Goal: Task Accomplishment & Management: Manage account settings

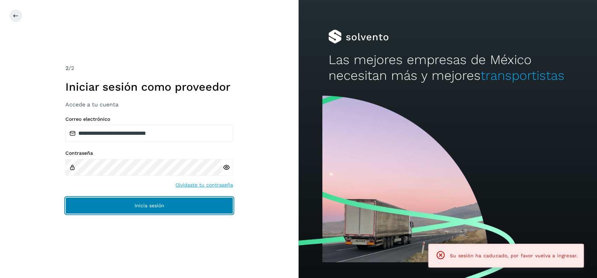
click at [201, 201] on button "Inicia sesión" at bounding box center [149, 205] width 168 height 17
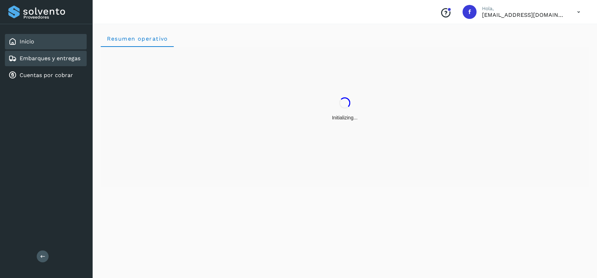
click at [51, 59] on link "Embarques y entregas" at bounding box center [50, 58] width 61 height 7
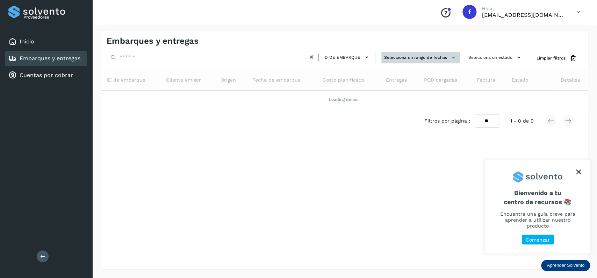
click at [430, 53] on button "Selecciona un rango de fechas" at bounding box center [420, 58] width 79 height 12
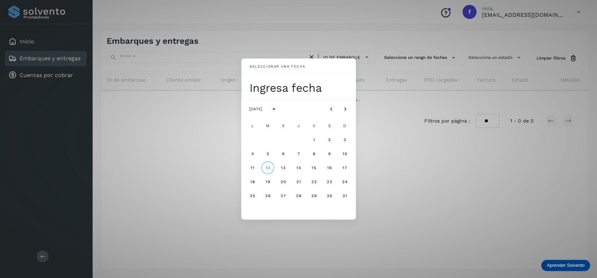
click at [455, 62] on div "Seleccionar una fecha Ingresa fecha agosto de 2025 L M X J V S D 1 2 3 4 5 6 7 …" at bounding box center [298, 139] width 597 height 278
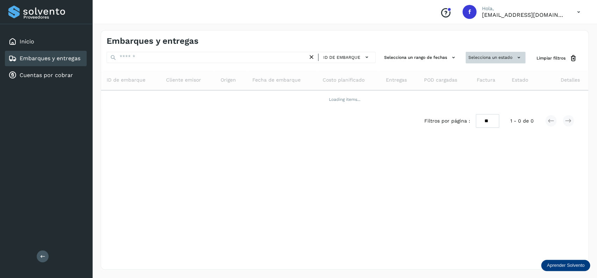
click at [476, 55] on button "Selecciona un estado" at bounding box center [496, 58] width 60 height 12
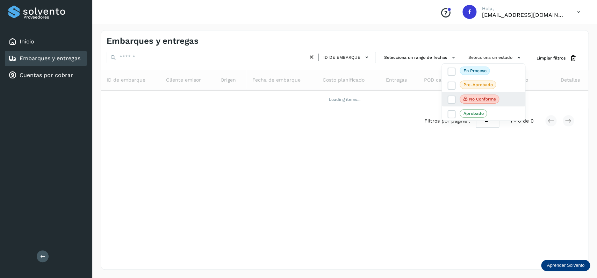
click at [452, 94] on div "No conforme" at bounding box center [483, 99] width 83 height 15
click at [452, 95] on label "No conforme" at bounding box center [473, 98] width 52 height 9
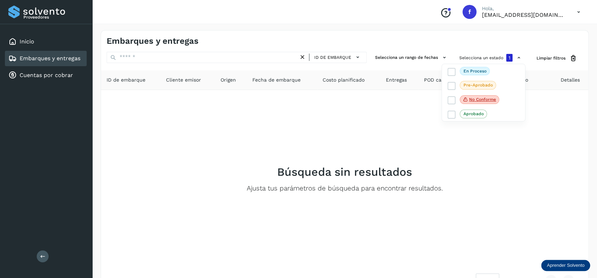
click at [439, 124] on div at bounding box center [298, 139] width 597 height 278
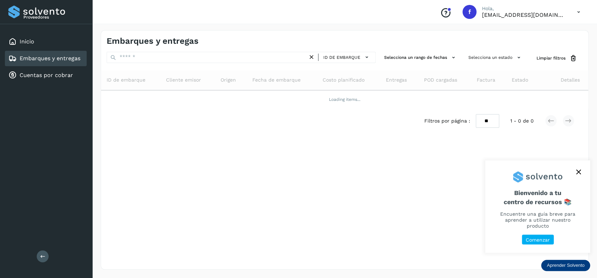
click at [579, 174] on icon "close," at bounding box center [578, 172] width 5 height 5
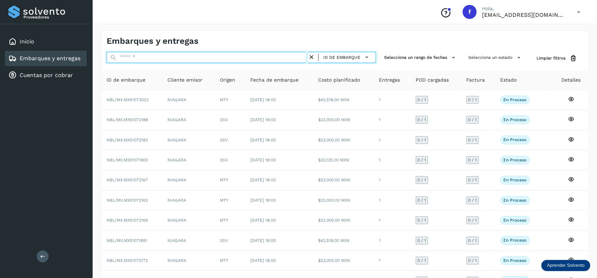
click at [155, 59] on input "text" at bounding box center [207, 57] width 201 height 11
paste input "**********"
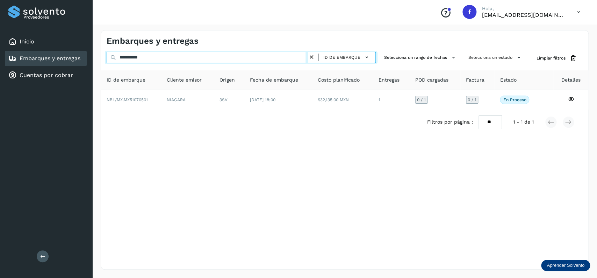
type input "**********"
click at [134, 55] on input "**********" at bounding box center [207, 57] width 201 height 11
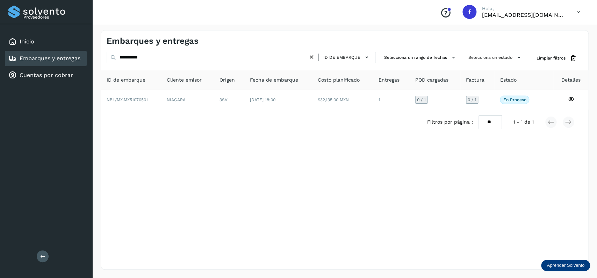
click at [65, 49] on div "Inicio Embarques y entregas Cuentas por cobrar" at bounding box center [46, 58] width 92 height 69
click at [74, 54] on div "Embarques y entregas" at bounding box center [44, 58] width 72 height 8
click at [314, 59] on icon at bounding box center [311, 56] width 7 height 7
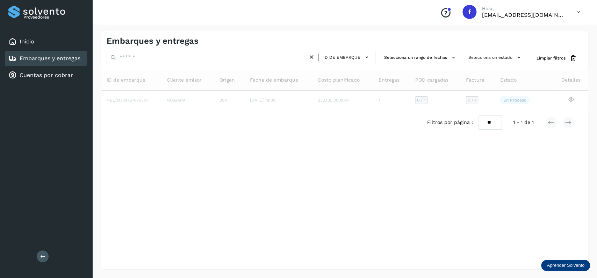
click at [491, 63] on div "Selecciona un estado" at bounding box center [496, 58] width 60 height 13
click at [489, 61] on button "Selecciona un estado" at bounding box center [496, 58] width 60 height 12
click at [448, 98] on icon at bounding box center [451, 99] width 7 height 7
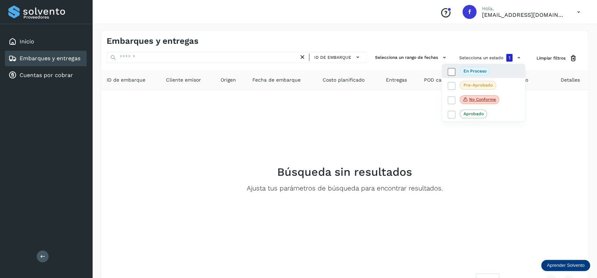
click at [462, 70] on span "En proceso" at bounding box center [475, 71] width 30 height 8
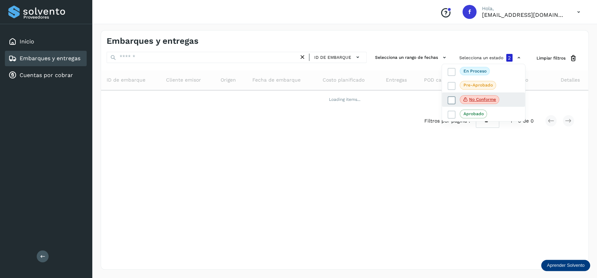
click at [450, 101] on icon at bounding box center [451, 99] width 7 height 7
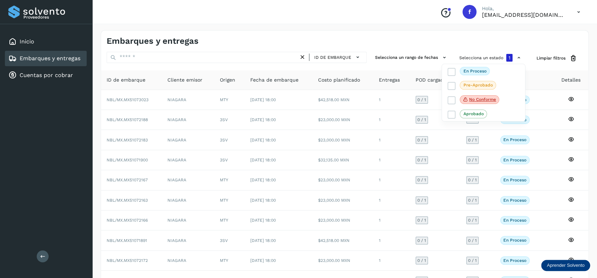
scroll to position [49, 0]
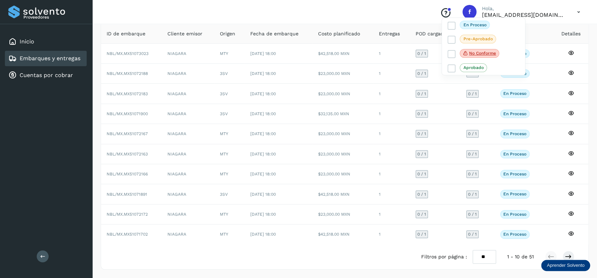
click at [414, 158] on div at bounding box center [298, 139] width 597 height 278
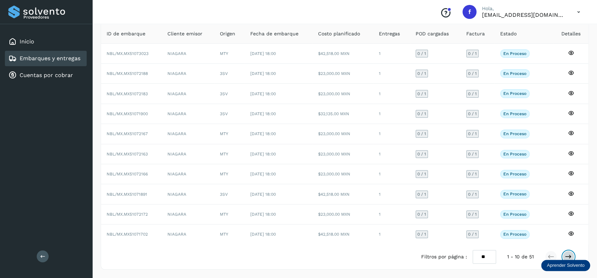
click at [568, 257] on icon at bounding box center [568, 256] width 7 height 7
click at [56, 61] on div "Embarques y entregas" at bounding box center [44, 58] width 72 height 8
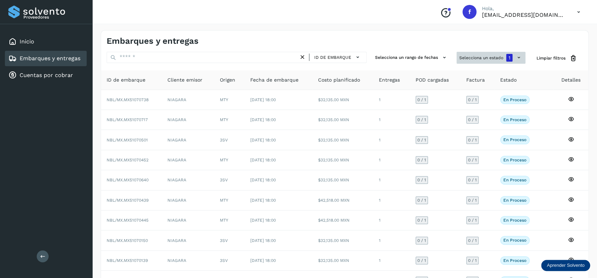
click at [478, 56] on button "Selecciona un estado 1" at bounding box center [490, 58] width 69 height 12
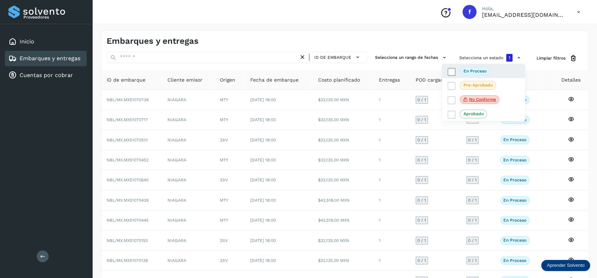
click at [449, 72] on icon at bounding box center [451, 71] width 7 height 7
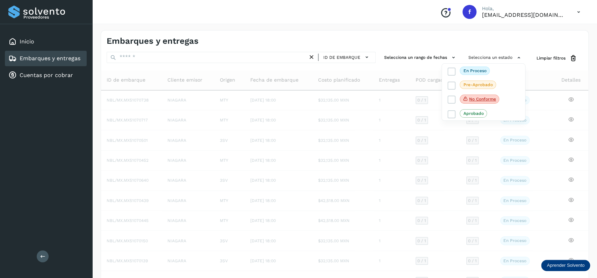
click at [265, 34] on div at bounding box center [298, 139] width 597 height 278
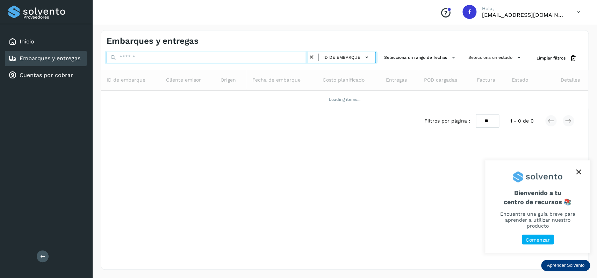
click at [179, 58] on input "text" at bounding box center [207, 57] width 201 height 11
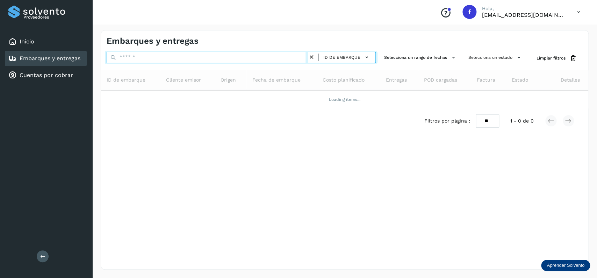
click at [179, 58] on input "text" at bounding box center [207, 57] width 201 height 11
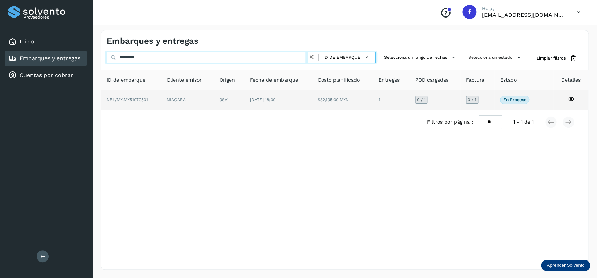
type input "********"
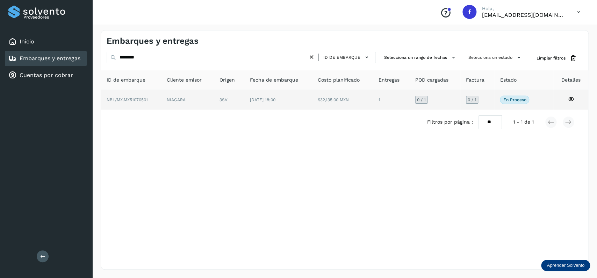
click at [214, 96] on td "NIAGARA" at bounding box center [229, 100] width 30 height 20
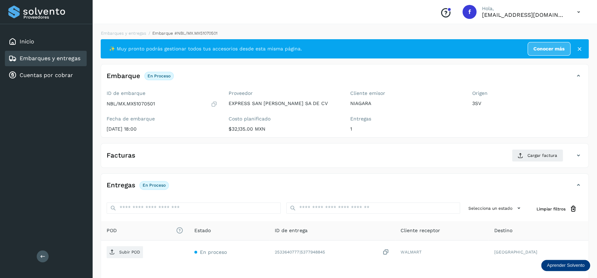
scroll to position [55, 0]
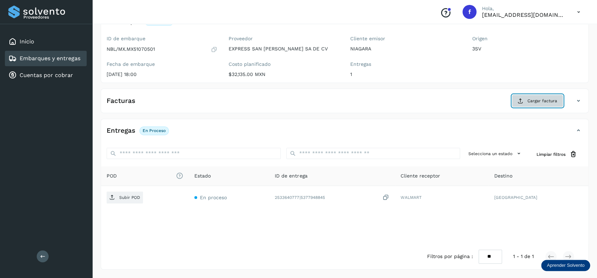
click at [539, 103] on span "Cargar factura" at bounding box center [542, 101] width 30 height 6
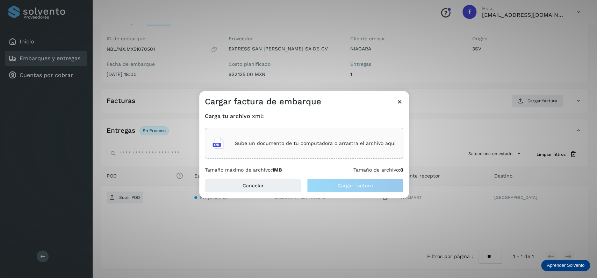
click at [242, 148] on div "Sube un documento de tu computadora o arrastra el archivo aquí" at bounding box center [303, 143] width 183 height 19
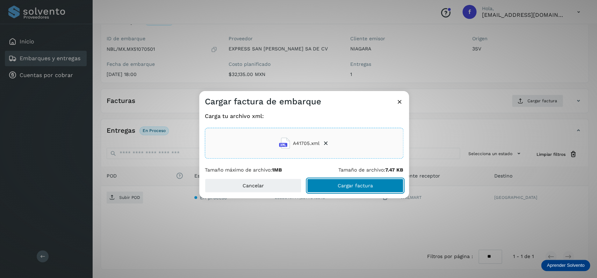
click at [338, 187] on span "Cargar factura" at bounding box center [355, 185] width 35 height 5
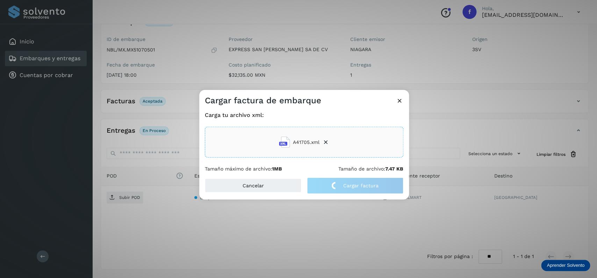
scroll to position [55, 0]
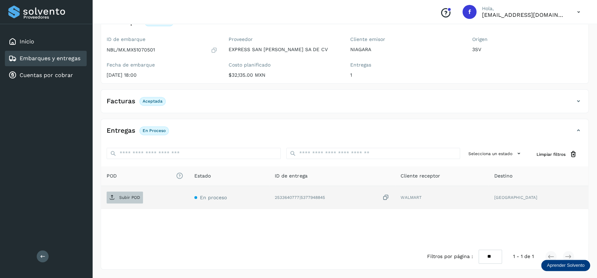
click at [126, 201] on span "Subir POD" at bounding box center [125, 197] width 36 height 11
click at [70, 53] on div "Embarques y entregas" at bounding box center [46, 58] width 82 height 15
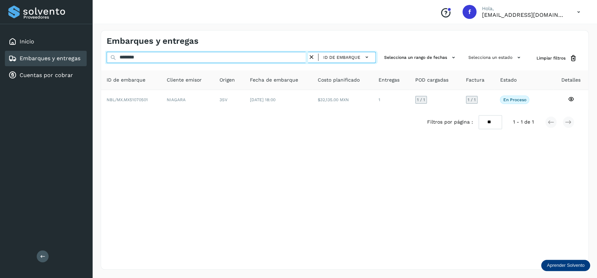
drag, startPoint x: 171, startPoint y: 58, endPoint x: 87, endPoint y: 50, distance: 84.2
click at [107, 52] on input "********" at bounding box center [207, 57] width 201 height 11
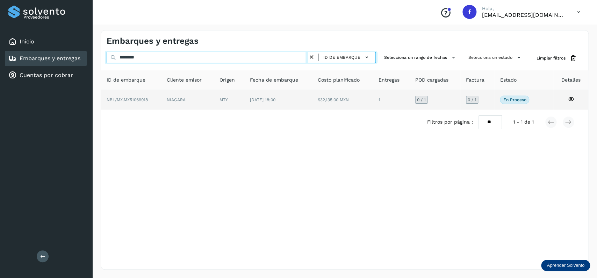
type input "********"
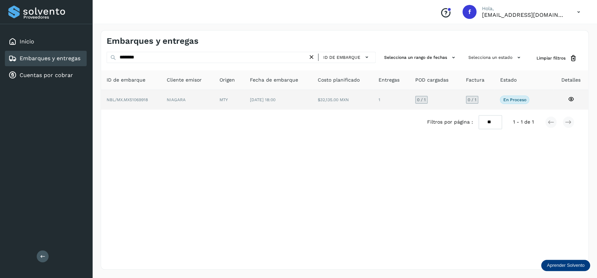
click at [312, 94] on td "[DATE] 18:00" at bounding box center [342, 100] width 61 height 20
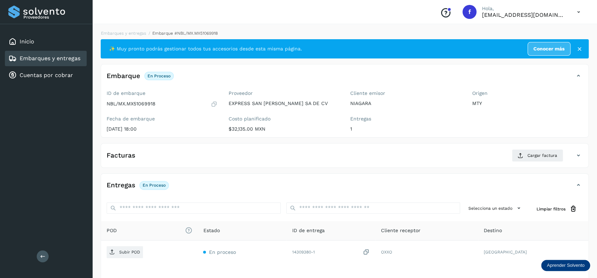
scroll to position [55, 0]
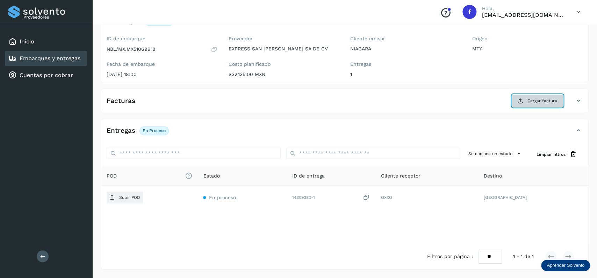
click at [540, 103] on button "Cargar factura" at bounding box center [537, 100] width 51 height 13
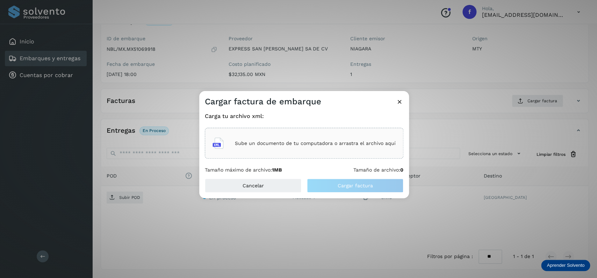
click at [274, 134] on div "Sube un documento de tu computadora o arrastra el archivo aquí" at bounding box center [303, 143] width 183 height 19
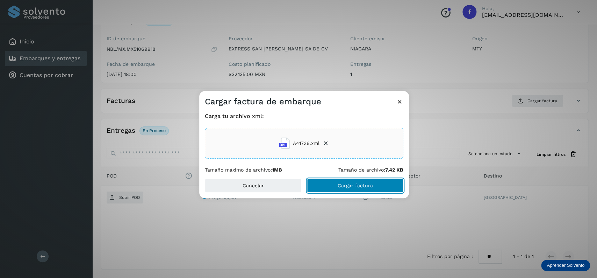
click at [330, 184] on button "Cargar factura" at bounding box center [355, 185] width 96 height 14
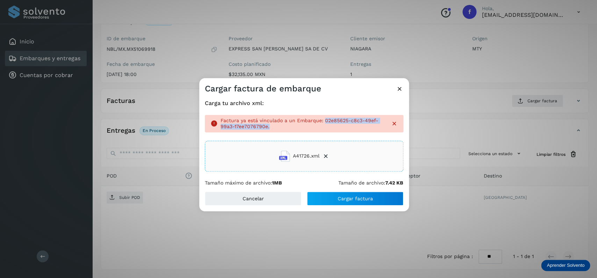
drag, startPoint x: 324, startPoint y: 119, endPoint x: 323, endPoint y: 128, distance: 8.7
click at [323, 129] on p "Factura ya está vinculado a un Embarque: 02e85625-c8c3-49ef-99a3-17ee7076790e." at bounding box center [303, 123] width 165 height 12
copy p "02e85625-c8c3-49ef-99a3-17ee7076790e."
click at [322, 154] on li "A41726.xml" at bounding box center [304, 155] width 50 height 19
click at [398, 88] on icon at bounding box center [399, 88] width 7 height 7
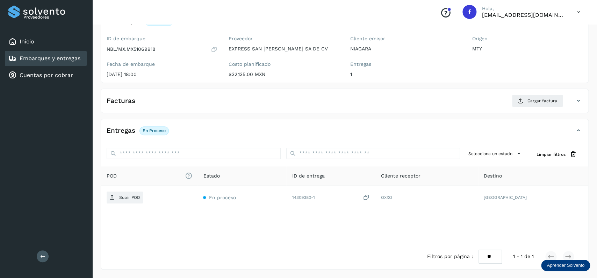
click at [62, 60] on link "Embarques y entregas" at bounding box center [50, 58] width 61 height 7
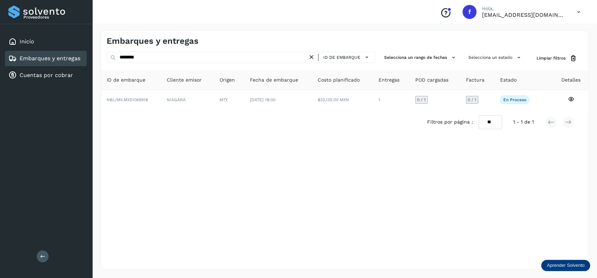
click at [312, 58] on icon at bounding box center [311, 56] width 7 height 7
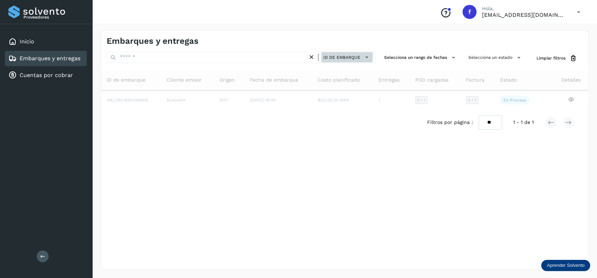
click at [339, 57] on span "ID de embarque" at bounding box center [341, 57] width 37 height 6
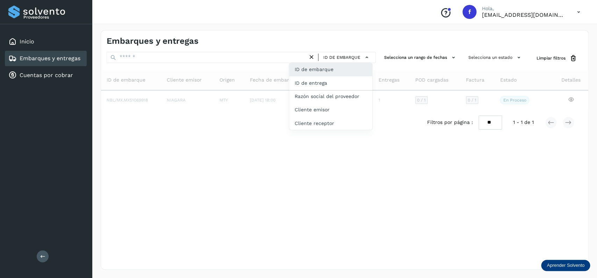
drag, startPoint x: 155, startPoint y: 86, endPoint x: 157, endPoint y: 65, distance: 21.0
click at [156, 85] on div at bounding box center [298, 139] width 597 height 278
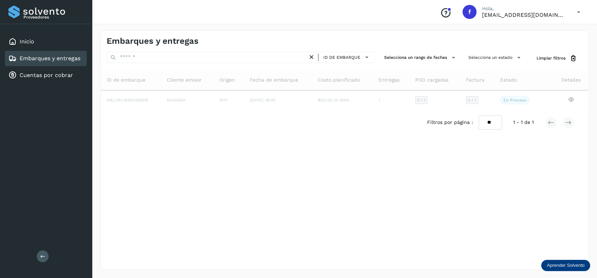
click at [162, 55] on div at bounding box center [298, 139] width 597 height 278
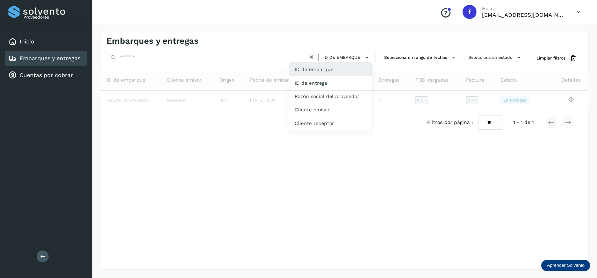
click at [170, 60] on div at bounding box center [298, 139] width 597 height 278
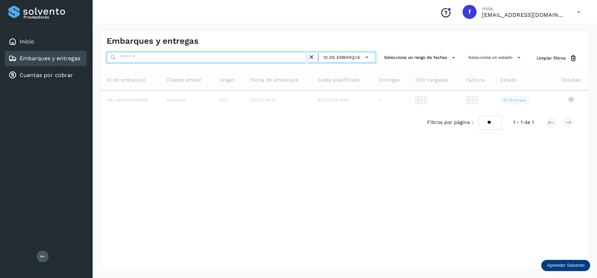
click at [171, 59] on input "text" at bounding box center [207, 57] width 201 height 11
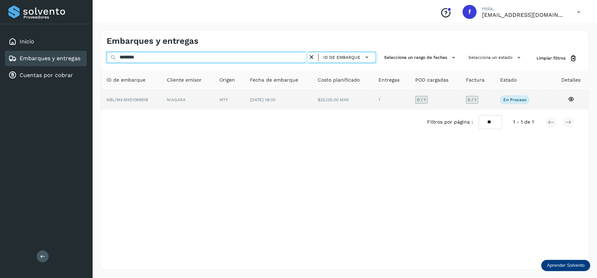
type input "********"
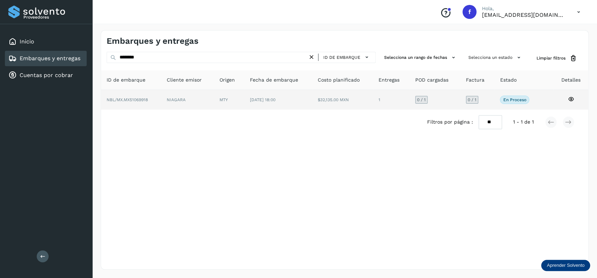
click at [312, 108] on td "[DATE] 18:00" at bounding box center [342, 100] width 61 height 20
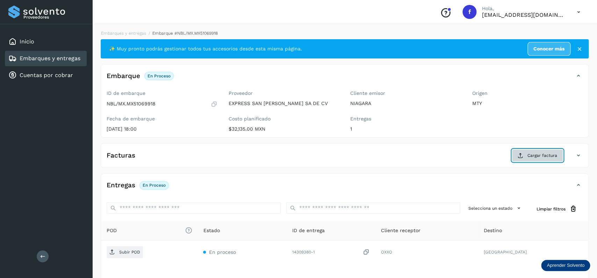
click at [547, 154] on span "Cargar factura" at bounding box center [542, 155] width 30 height 6
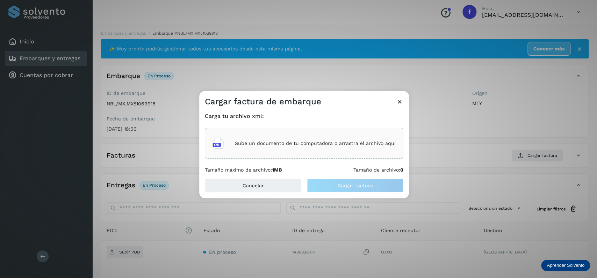
click at [294, 132] on div "Sube un documento de tu computadora o arrastra el archivo aquí" at bounding box center [304, 143] width 199 height 31
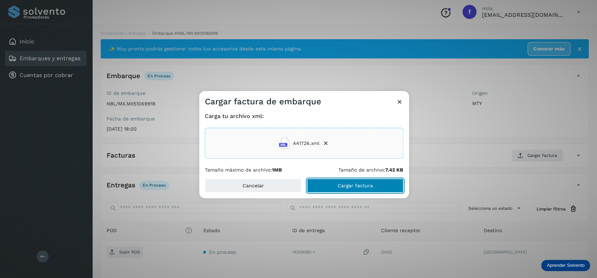
click at [338, 191] on button "Cargar factura" at bounding box center [355, 185] width 96 height 14
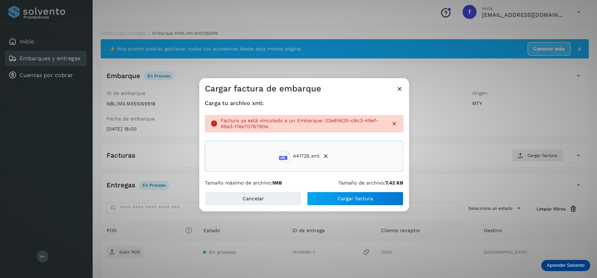
click at [326, 155] on icon at bounding box center [325, 155] width 7 height 7
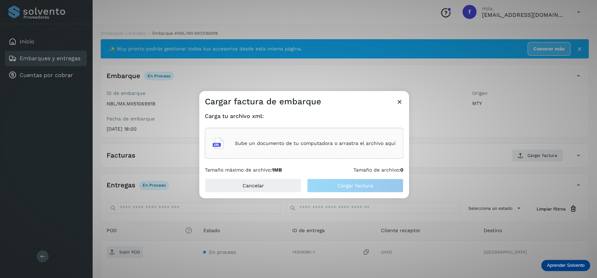
click at [402, 103] on icon at bounding box center [399, 101] width 7 height 7
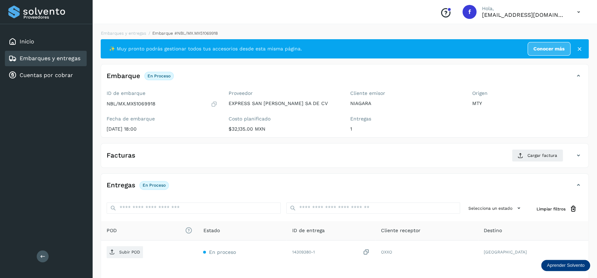
click at [60, 58] on link "Embarques y entregas" at bounding box center [50, 58] width 61 height 7
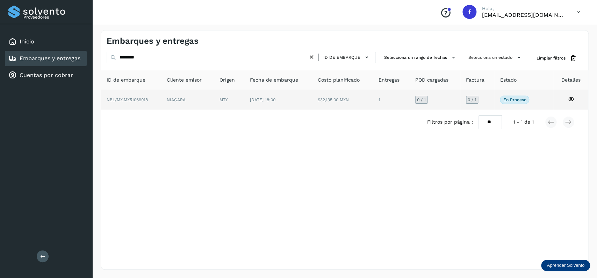
click at [312, 92] on td "[DATE] 18:00" at bounding box center [342, 100] width 61 height 20
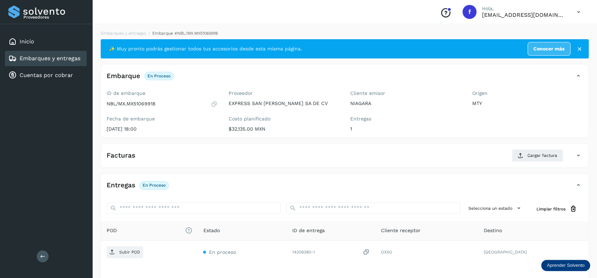
scroll to position [55, 0]
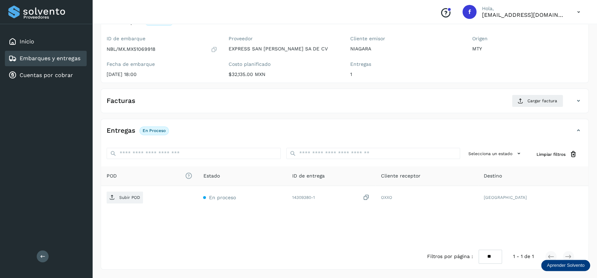
click at [68, 57] on link "Embarques y entregas" at bounding box center [50, 58] width 61 height 7
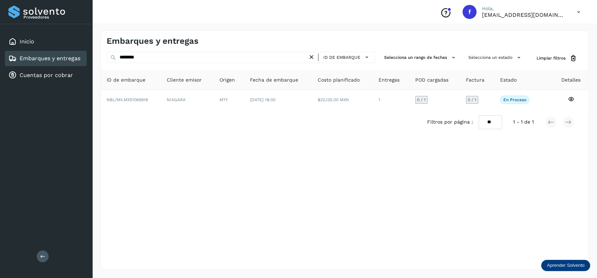
click at [311, 56] on icon at bounding box center [311, 56] width 7 height 7
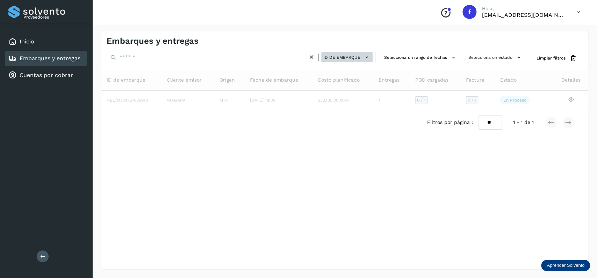
click at [346, 56] on span "ID de embarque" at bounding box center [341, 57] width 37 height 6
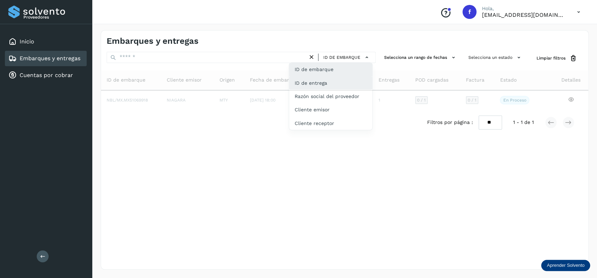
click at [329, 103] on div "ID de entrega" at bounding box center [330, 109] width 83 height 13
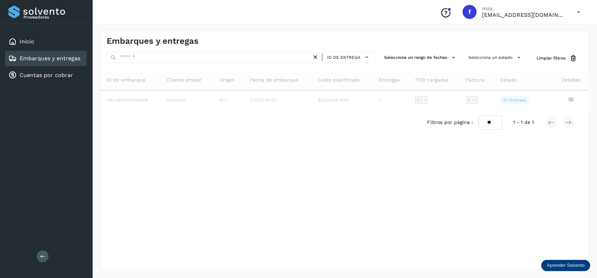
click at [216, 64] on div "ID de entrega" at bounding box center [241, 58] width 269 height 13
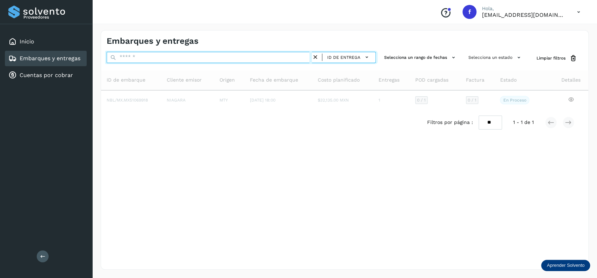
click at [215, 56] on input "text" at bounding box center [209, 57] width 205 height 11
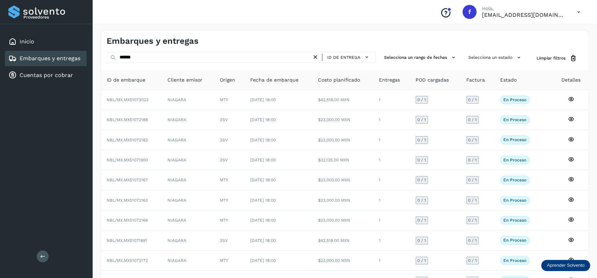
drag, startPoint x: 193, startPoint y: 52, endPoint x: 186, endPoint y: 58, distance: 9.4
click at [192, 52] on div "Embarques y entregas ****** ID de entrega Selecciona un rango de fechas Selecci…" at bounding box center [345, 172] width 488 height 285
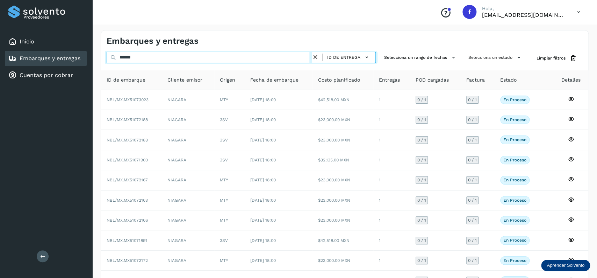
click at [186, 58] on input "******" at bounding box center [209, 57] width 205 height 11
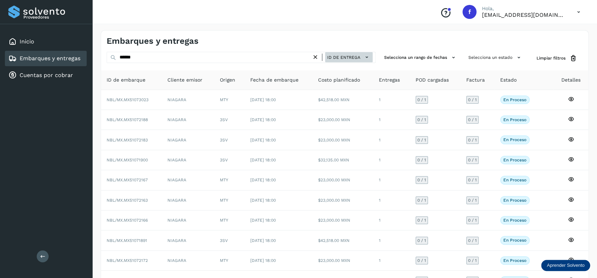
click at [338, 56] on span "ID de entrega" at bounding box center [343, 57] width 33 height 6
click at [338, 56] on div at bounding box center [298, 139] width 597 height 278
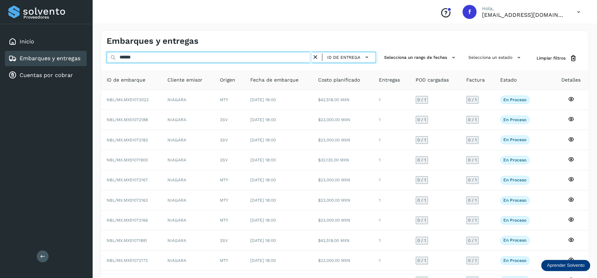
click at [218, 56] on input "******" at bounding box center [209, 57] width 205 height 11
type input "******"
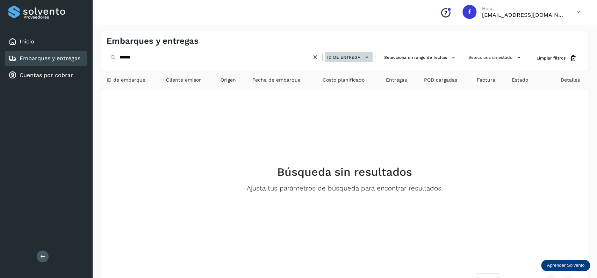
click at [361, 55] on button "ID de entrega" at bounding box center [349, 57] width 48 height 10
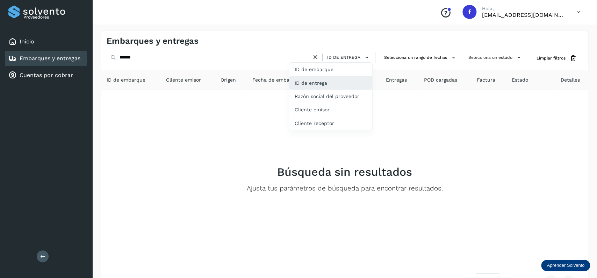
click at [344, 84] on div "ID de entrega" at bounding box center [330, 82] width 83 height 13
click at [317, 59] on icon at bounding box center [315, 56] width 7 height 7
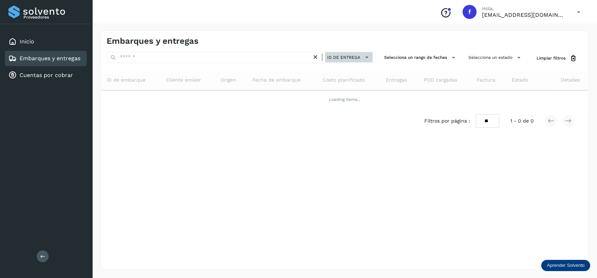
click at [340, 59] on span "ID de entrega" at bounding box center [343, 57] width 33 height 6
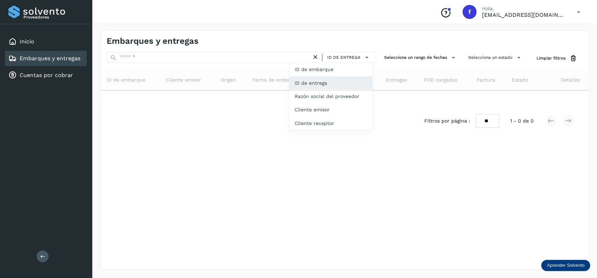
click at [339, 81] on div "ID de entrega" at bounding box center [330, 82] width 83 height 13
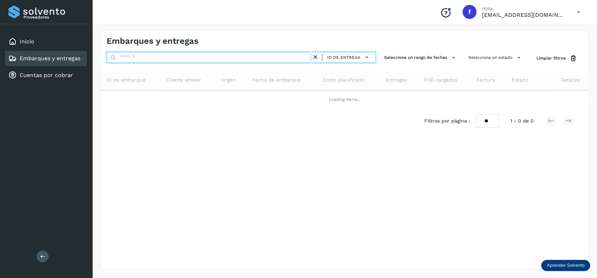
click at [232, 59] on input "text" at bounding box center [209, 57] width 205 height 11
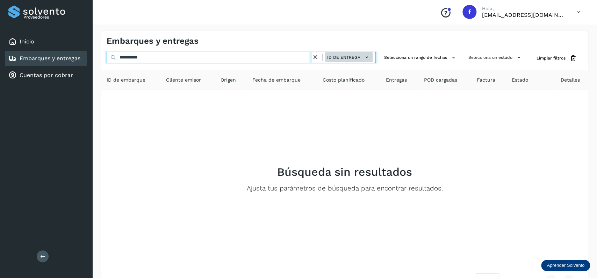
type input "**********"
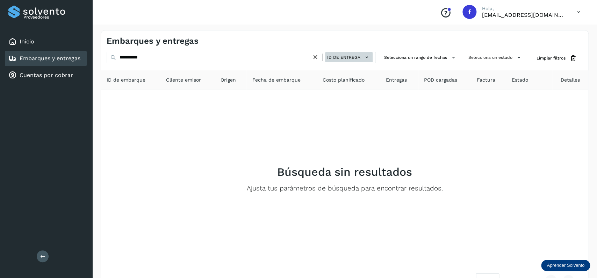
click at [348, 59] on span "ID de entrega" at bounding box center [343, 57] width 33 height 6
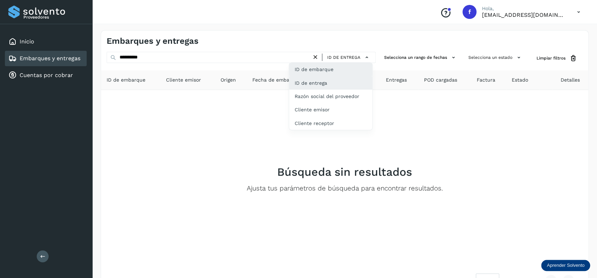
click at [337, 89] on div "ID de embarque" at bounding box center [330, 95] width 83 height 13
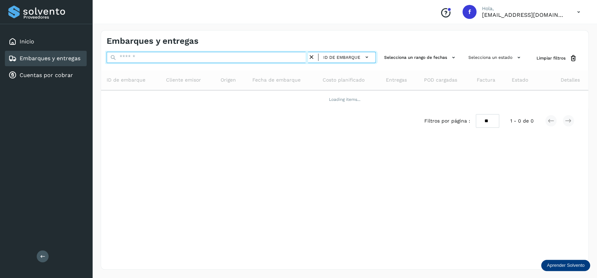
click at [197, 56] on input "text" at bounding box center [207, 57] width 201 height 11
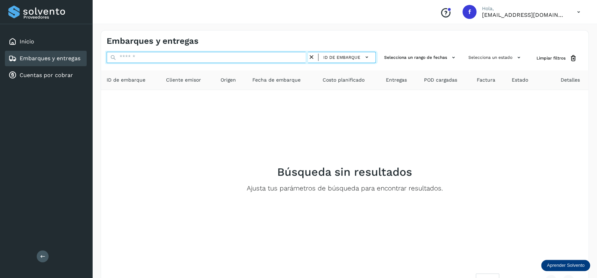
click at [197, 56] on input "text" at bounding box center [207, 57] width 201 height 11
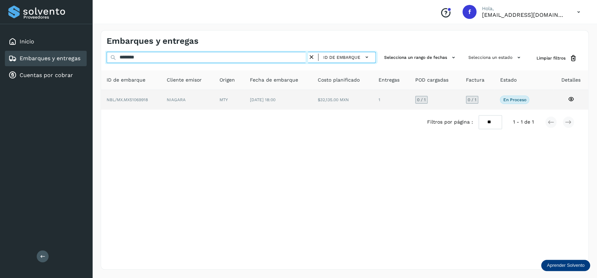
type input "********"
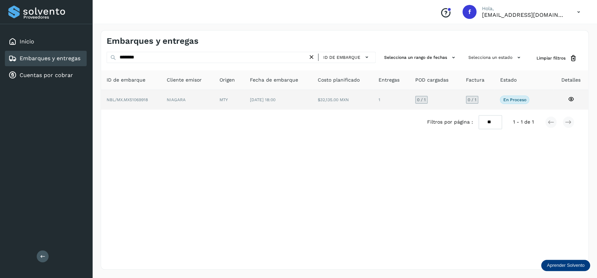
click at [373, 109] on td "$32,135.00 MXN" at bounding box center [391, 100] width 37 height 20
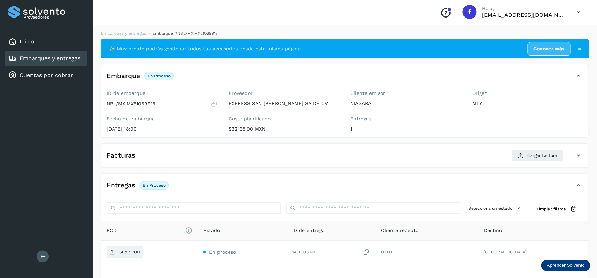
scroll to position [55, 0]
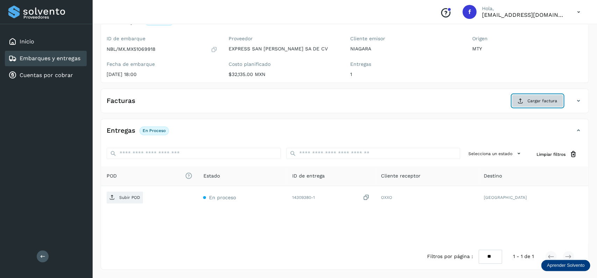
click at [535, 105] on button "Cargar factura" at bounding box center [537, 100] width 51 height 13
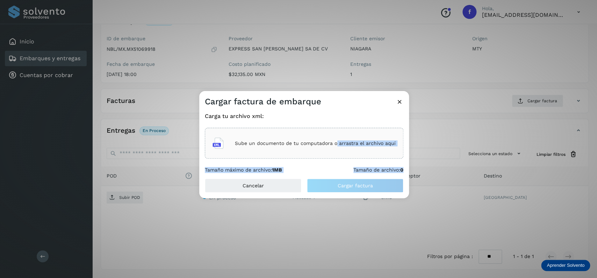
drag, startPoint x: 337, startPoint y: 129, endPoint x: 334, endPoint y: 131, distance: 3.7
click at [334, 131] on div "Sube un documento de tu computadora o arrastra el archivo aquí" at bounding box center [304, 143] width 199 height 31
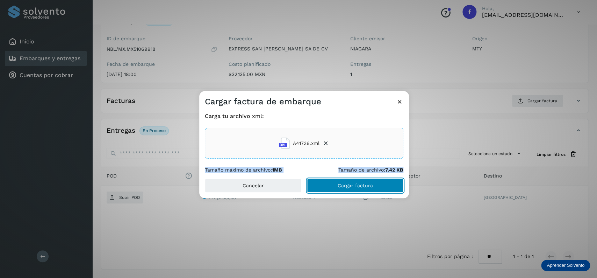
click at [363, 186] on span "Cargar factura" at bounding box center [355, 185] width 35 height 5
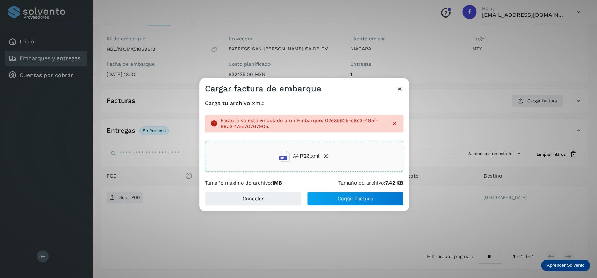
click at [299, 122] on p "Factura ya está vinculado a un Embarque: 02e85625-c8c3-49ef-99a3-17ee7076790e." at bounding box center [303, 123] width 165 height 12
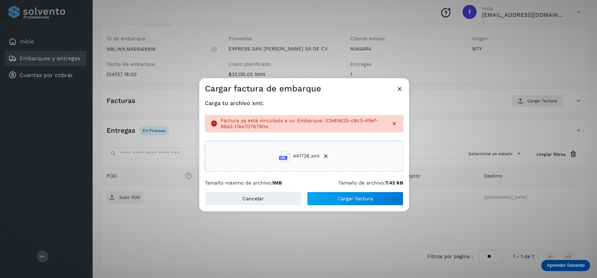
click at [323, 127] on p "Factura ya está vinculado a un Embarque: 02e85625-c8c3-49ef-99a3-17ee7076790e." at bounding box center [303, 123] width 165 height 12
click at [401, 86] on icon at bounding box center [399, 88] width 7 height 7
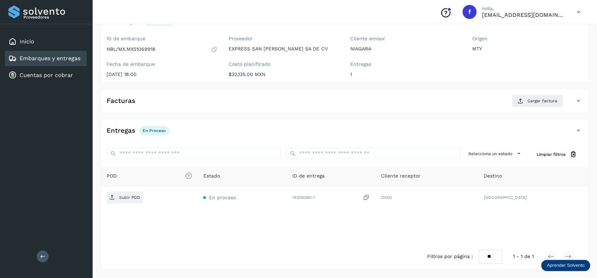
scroll to position [0, 0]
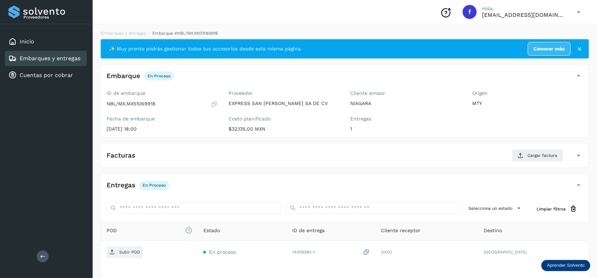
click at [66, 63] on div "Embarques y entregas" at bounding box center [46, 58] width 82 height 15
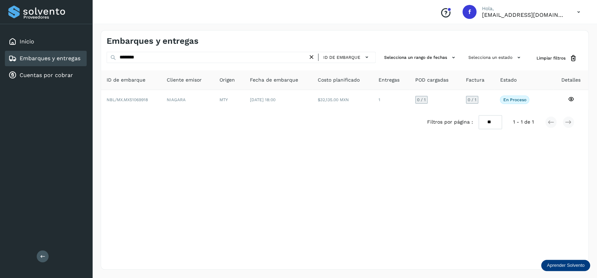
click at [309, 55] on icon at bounding box center [311, 56] width 7 height 7
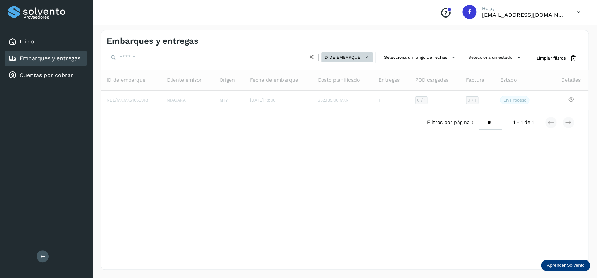
click at [342, 56] on span "ID de embarque" at bounding box center [341, 57] width 37 height 6
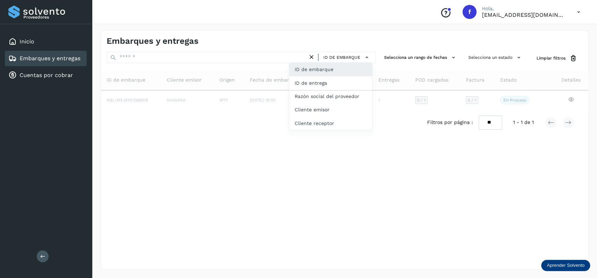
click at [339, 68] on div "ID de embarque" at bounding box center [330, 69] width 83 height 13
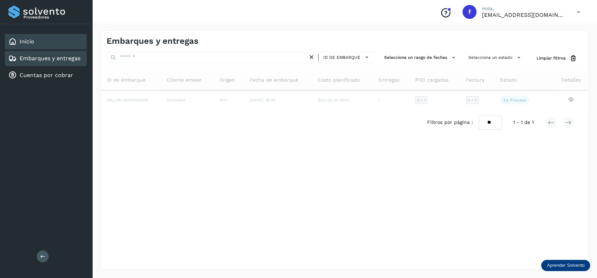
click at [59, 41] on div "Inicio" at bounding box center [46, 41] width 82 height 15
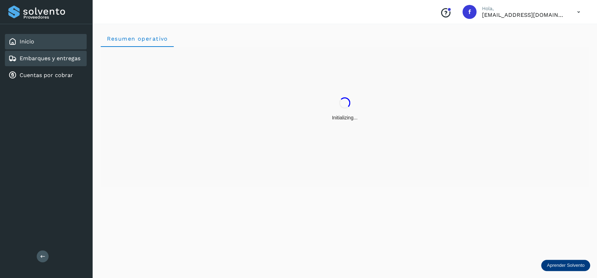
click at [70, 52] on div "Embarques y entregas" at bounding box center [46, 58] width 82 height 15
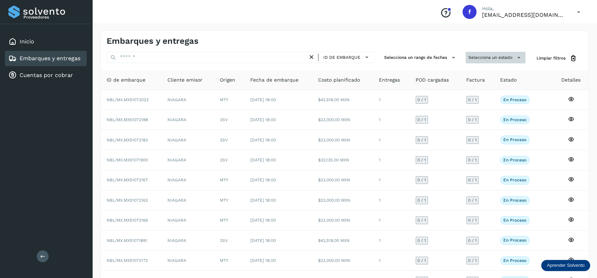
click at [476, 57] on button "Selecciona un estado" at bounding box center [496, 58] width 60 height 12
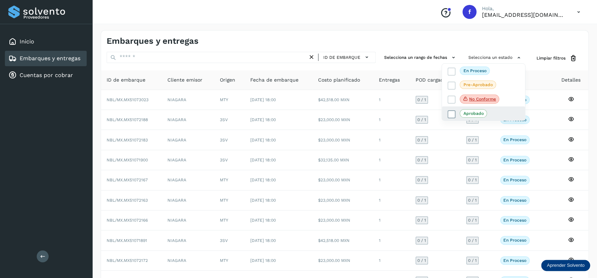
click at [449, 112] on icon at bounding box center [451, 114] width 7 height 7
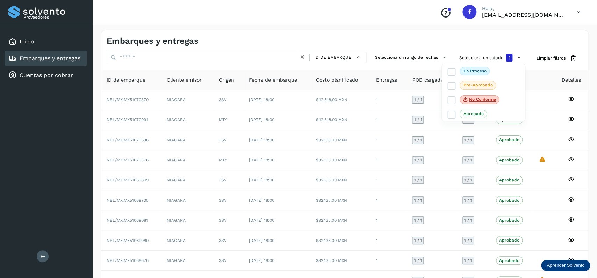
click at [419, 21] on div at bounding box center [298, 139] width 597 height 278
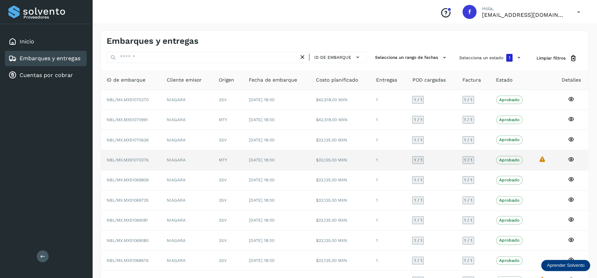
click at [274, 160] on span "[DATE] 18:00" at bounding box center [262, 159] width 26 height 5
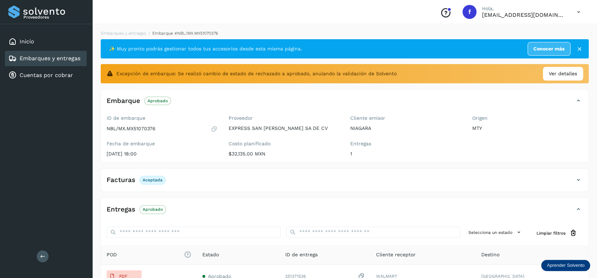
click at [165, 172] on div "Facturas Aceptada Facturas Estado XML Aceptada" at bounding box center [345, 180] width 488 height 24
click at [174, 178] on div "Facturas Aceptada" at bounding box center [337, 180] width 473 height 12
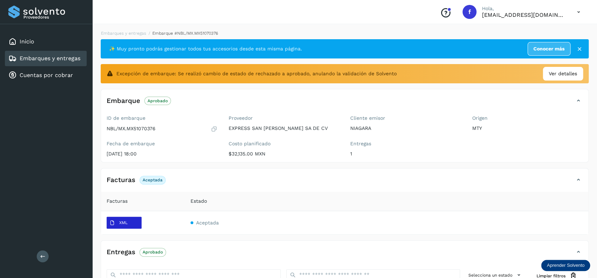
click at [136, 220] on button "XML" at bounding box center [124, 222] width 35 height 12
click at [79, 60] on link "Embarques y entregas" at bounding box center [50, 58] width 61 height 7
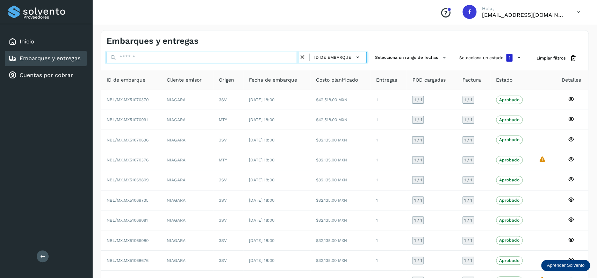
click at [225, 59] on input "text" at bounding box center [203, 57] width 192 height 11
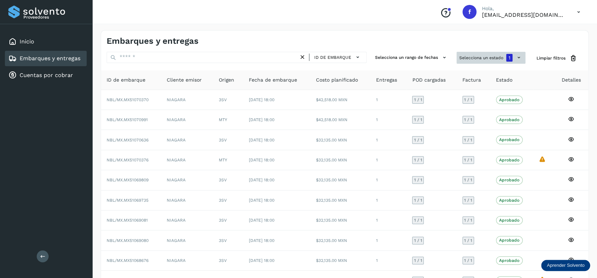
click at [469, 61] on button "Selecciona un estado 1" at bounding box center [490, 58] width 69 height 12
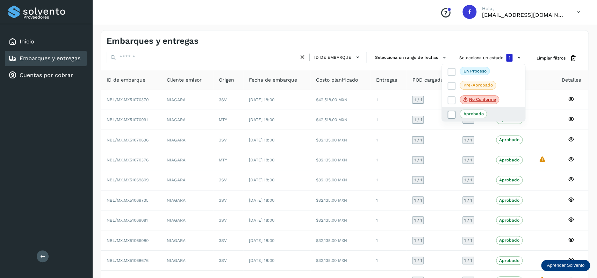
click at [451, 112] on icon at bounding box center [451, 114] width 7 height 7
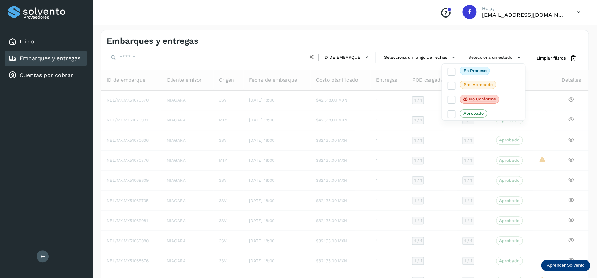
click at [247, 55] on div at bounding box center [298, 139] width 597 height 278
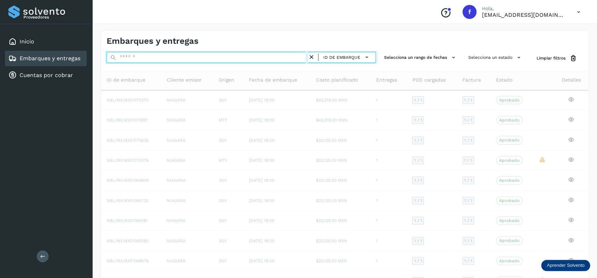
click at [264, 58] on input "text" at bounding box center [207, 57] width 201 height 11
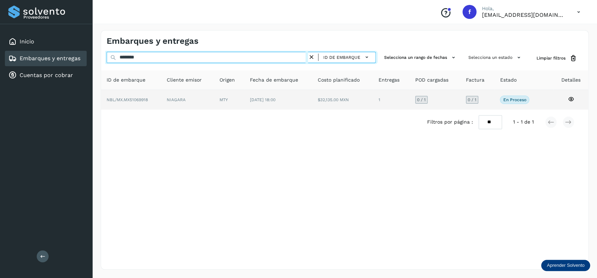
type input "********"
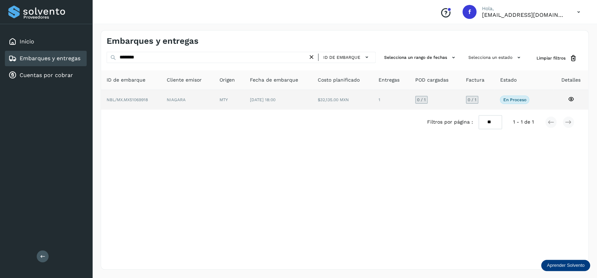
click at [215, 96] on td "NIAGARA" at bounding box center [229, 100] width 30 height 20
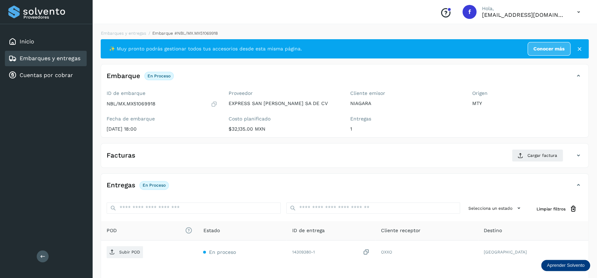
scroll to position [55, 0]
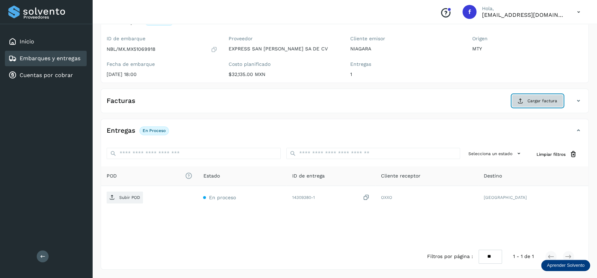
click at [534, 103] on button "Cargar factura" at bounding box center [537, 100] width 51 height 13
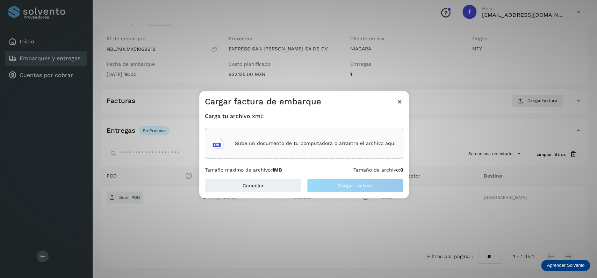
click at [285, 136] on div "Sube un documento de tu computadora o arrastra el archivo aquí" at bounding box center [303, 143] width 183 height 19
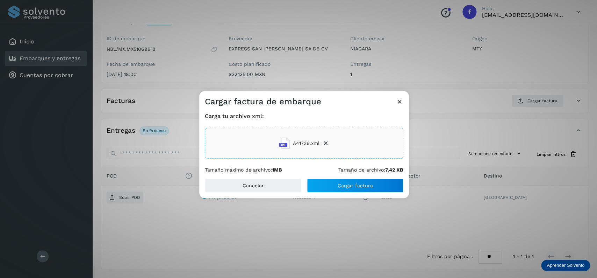
click at [344, 196] on div "Cancelar Cargar factura" at bounding box center [304, 188] width 210 height 20
click at [344, 195] on div "Cancelar Cargar factura" at bounding box center [304, 188] width 210 height 20
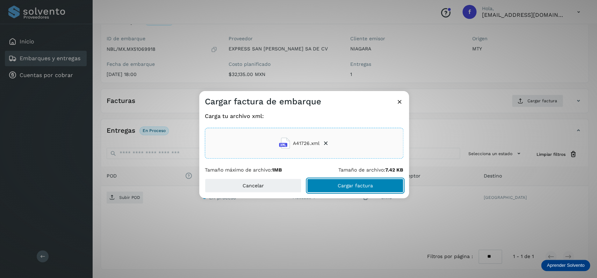
click at [345, 189] on button "Cargar factura" at bounding box center [355, 185] width 96 height 14
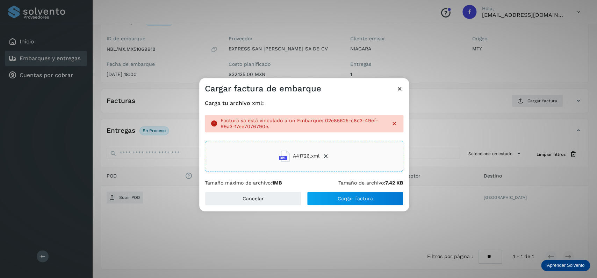
click at [397, 89] on icon at bounding box center [399, 88] width 7 height 7
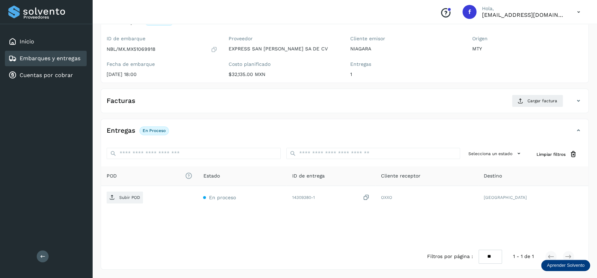
click at [223, 124] on div "Entregas En proceso Selecciona un estado Limpiar filtros POD El tamaño máximo d…" at bounding box center [345, 193] width 488 height 150
click at [214, 46] on icon at bounding box center [214, 49] width 7 height 7
click at [538, 102] on span "Cargar factura" at bounding box center [542, 101] width 30 height 6
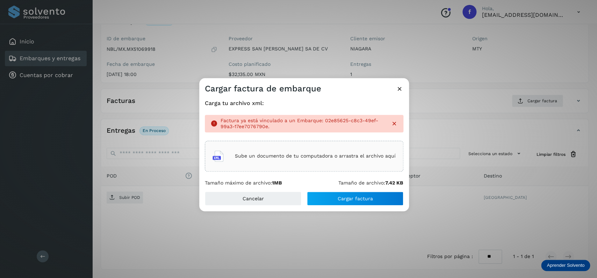
click at [336, 148] on div "Sube un documento de tu computadora o arrastra el archivo aquí" at bounding box center [303, 155] width 183 height 19
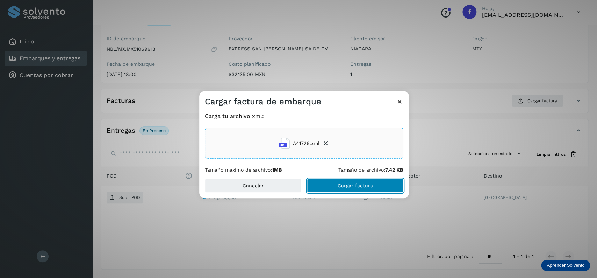
click at [344, 181] on button "Cargar factura" at bounding box center [355, 185] width 96 height 14
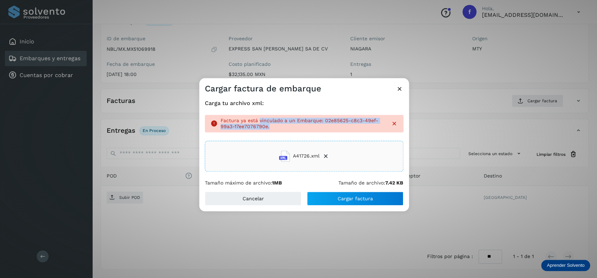
drag, startPoint x: 260, startPoint y: 119, endPoint x: 302, endPoint y: 127, distance: 42.6
click at [302, 127] on p "Factura ya está vinculado a un Embarque: 02e85625-c8c3-49ef-99a3-17ee7076790e." at bounding box center [303, 123] width 165 height 12
copy p "vinculado a un Embarque: 02e85625-c8c3-49ef-99a3-17ee7076790e."
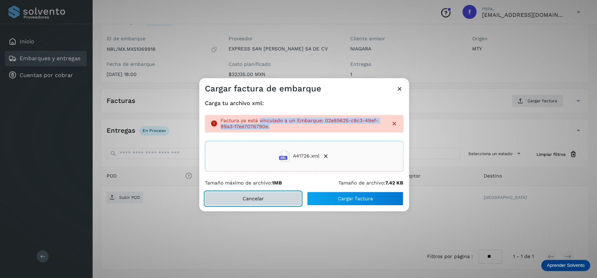
click at [276, 201] on button "Cancelar" at bounding box center [253, 198] width 96 height 14
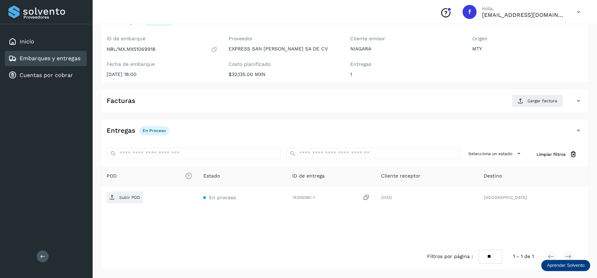
click at [66, 59] on link "Embarques y entregas" at bounding box center [50, 58] width 61 height 7
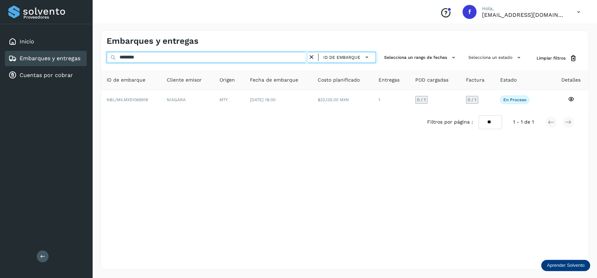
drag, startPoint x: 200, startPoint y: 56, endPoint x: 75, endPoint y: 55, distance: 124.4
click at [107, 55] on input "********" at bounding box center [207, 57] width 201 height 11
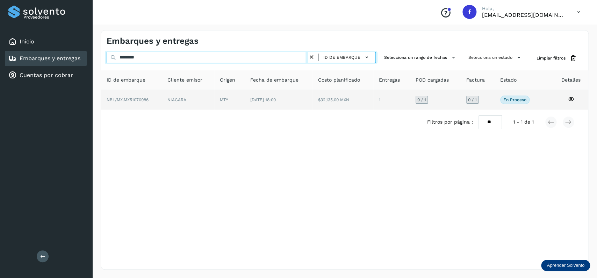
type input "********"
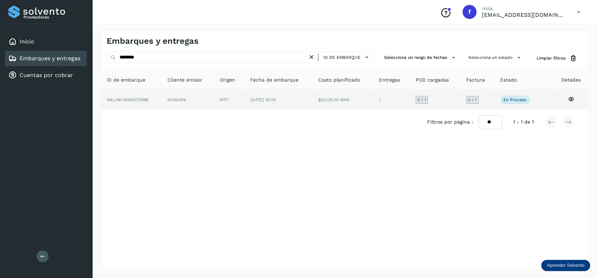
click at [373, 107] on td "$32,135.00 MXN" at bounding box center [391, 100] width 37 height 20
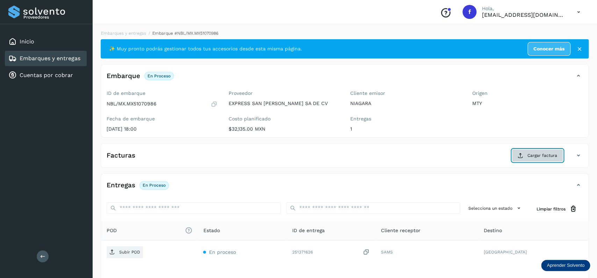
click at [539, 154] on span "Cargar factura" at bounding box center [542, 155] width 30 height 6
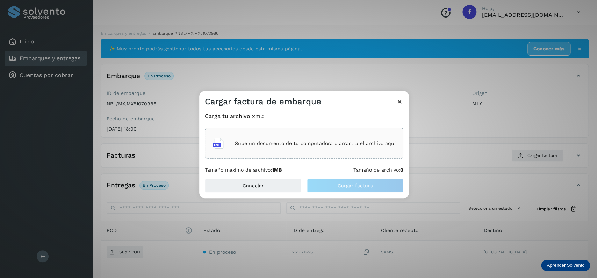
click at [370, 150] on div "Sube un documento de tu computadora o arrastra el archivo aquí" at bounding box center [303, 143] width 183 height 19
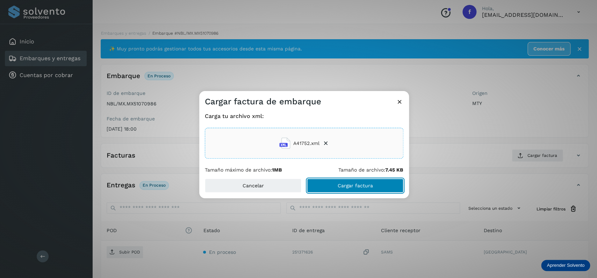
click at [346, 189] on button "Cargar factura" at bounding box center [355, 185] width 96 height 14
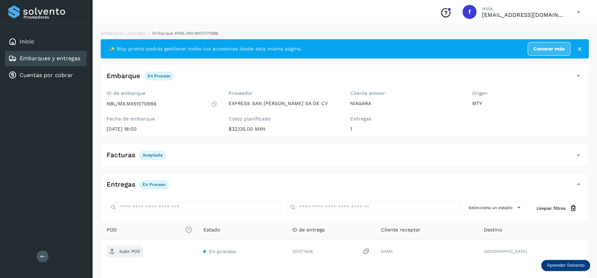
scroll to position [55, 0]
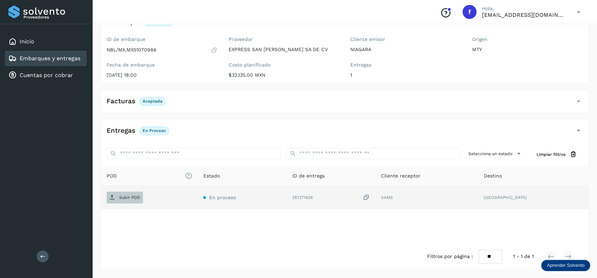
click at [113, 194] on span "Subir POD" at bounding box center [125, 197] width 36 height 11
click at [72, 58] on link "Embarques y entregas" at bounding box center [50, 58] width 61 height 7
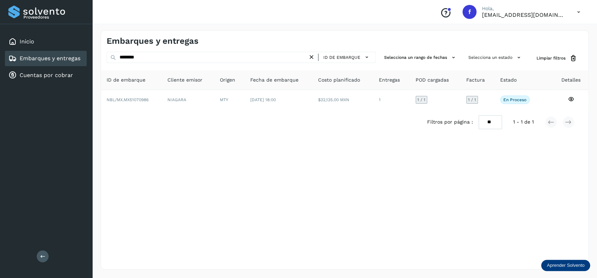
click at [313, 56] on icon at bounding box center [311, 56] width 7 height 7
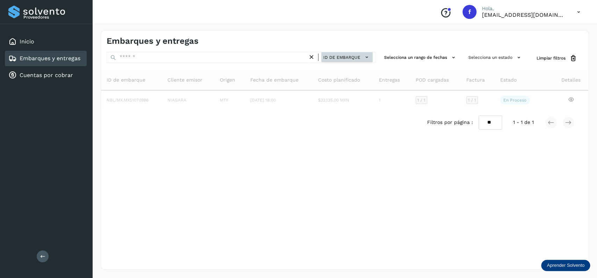
click at [358, 59] on span "ID de embarque" at bounding box center [341, 57] width 37 height 6
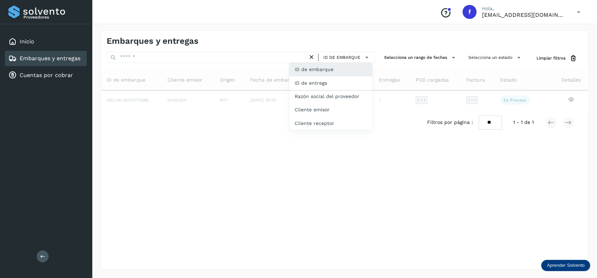
click at [188, 57] on div at bounding box center [298, 139] width 597 height 278
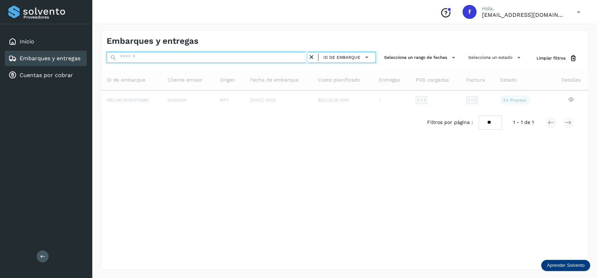
click at [180, 53] on input "text" at bounding box center [207, 57] width 201 height 11
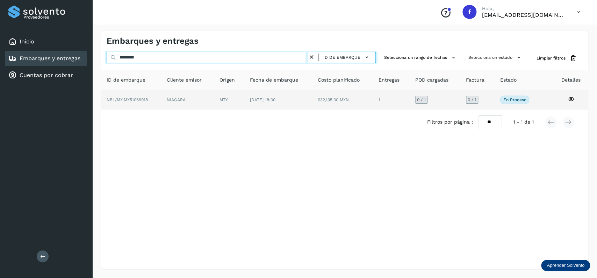
type input "********"
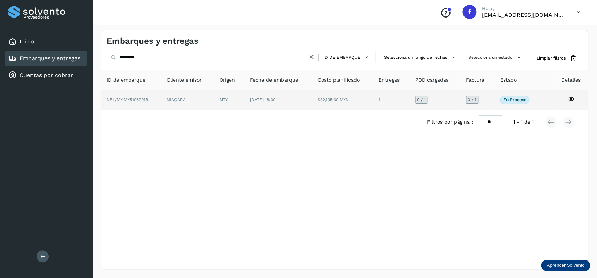
click at [244, 105] on td "MTY" at bounding box center [278, 100] width 68 height 20
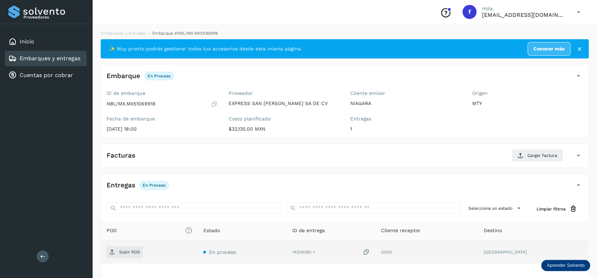
scroll to position [55, 0]
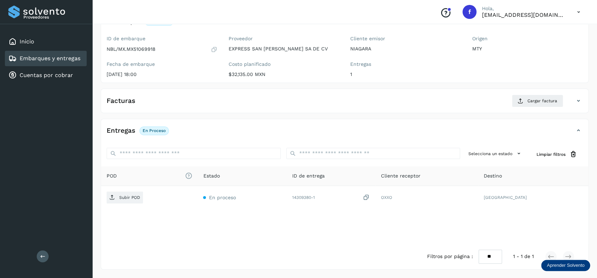
click at [66, 53] on div "Embarques y entregas" at bounding box center [46, 58] width 82 height 15
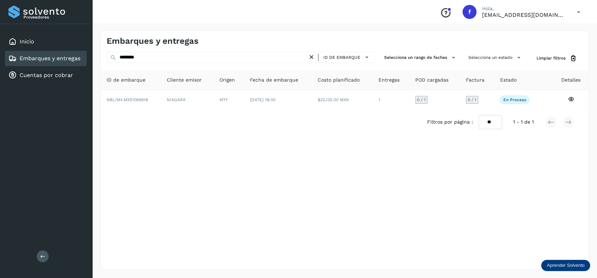
click at [311, 58] on icon at bounding box center [311, 56] width 7 height 7
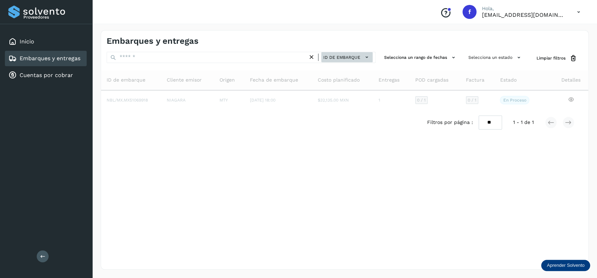
click at [335, 58] on span "ID de embarque" at bounding box center [341, 57] width 37 height 6
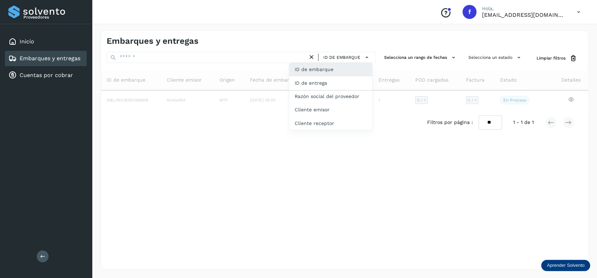
drag, startPoint x: 182, startPoint y: 73, endPoint x: 189, endPoint y: 77, distance: 7.9
click at [182, 74] on div at bounding box center [298, 139] width 597 height 278
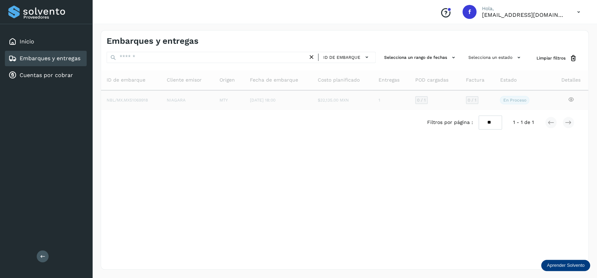
click at [263, 101] on span "[DATE] 18:00" at bounding box center [263, 100] width 26 height 5
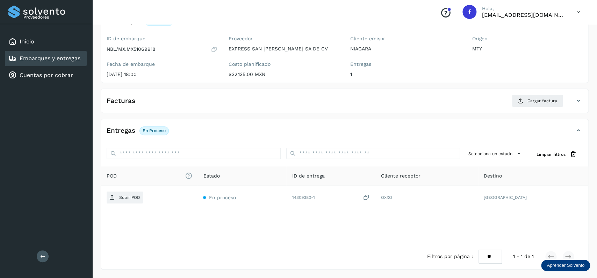
click at [62, 59] on link "Embarques y entregas" at bounding box center [50, 58] width 61 height 7
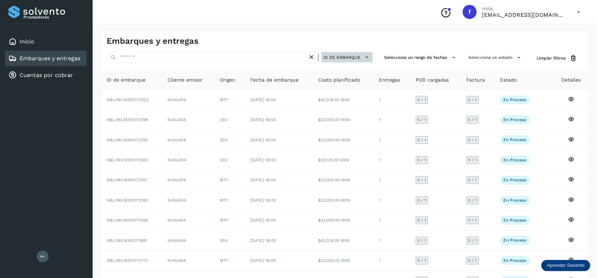
click at [338, 54] on button "ID de embarque" at bounding box center [346, 57] width 51 height 10
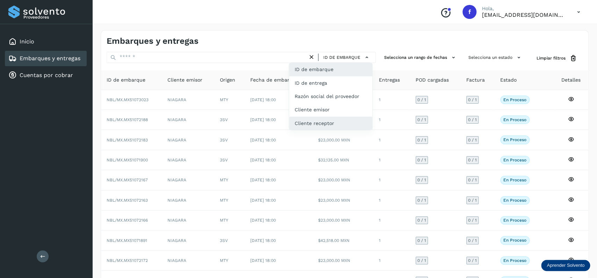
click at [339, 117] on div "Cliente receptor" at bounding box center [330, 122] width 83 height 13
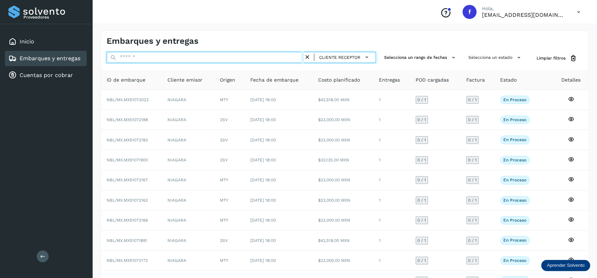
click at [203, 60] on input "text" at bounding box center [205, 57] width 197 height 11
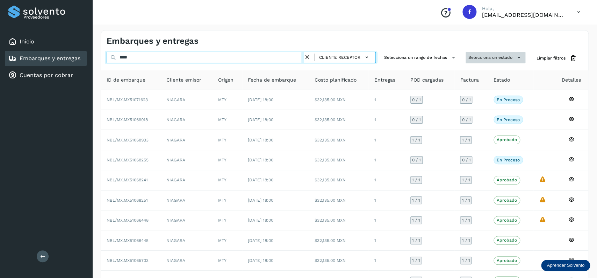
type input "****"
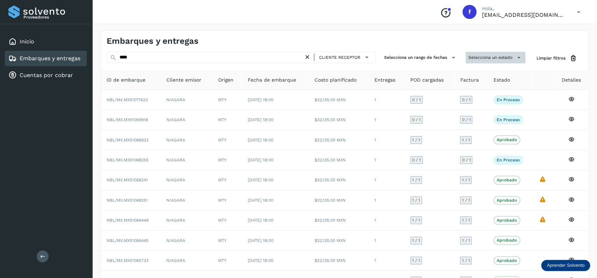
click at [475, 55] on button "Selecciona un estado" at bounding box center [496, 58] width 60 height 12
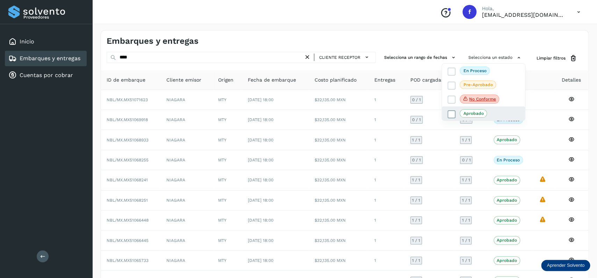
click at [449, 114] on icon at bounding box center [451, 114] width 7 height 7
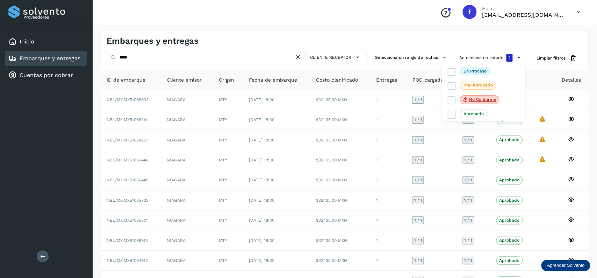
click at [387, 38] on div at bounding box center [298, 139] width 597 height 278
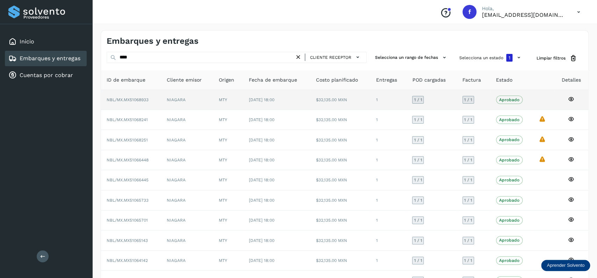
click at [254, 106] on td "[DATE] 18:00" at bounding box center [276, 100] width 67 height 20
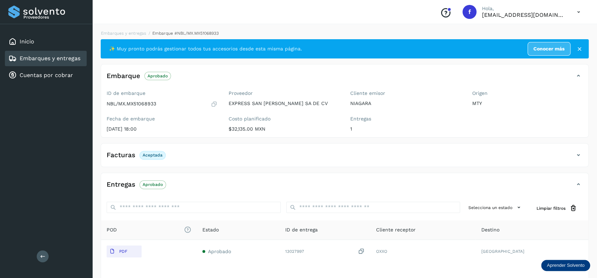
scroll to position [55, 0]
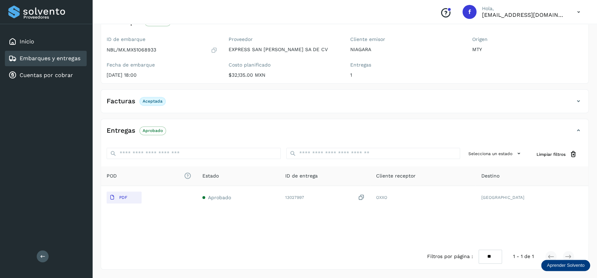
click at [147, 100] on p "Aceptada" at bounding box center [153, 101] width 20 height 5
click at [232, 106] on div "Facturas Aceptada" at bounding box center [337, 101] width 473 height 12
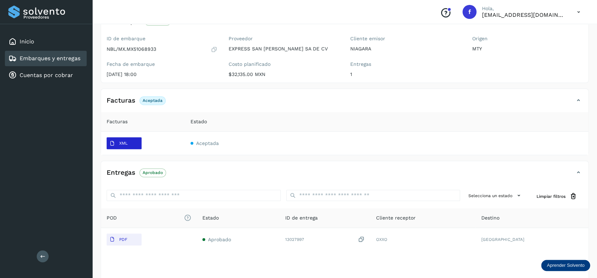
click at [115, 145] on icon at bounding box center [112, 143] width 6 height 6
click at [63, 58] on link "Embarques y entregas" at bounding box center [50, 58] width 61 height 7
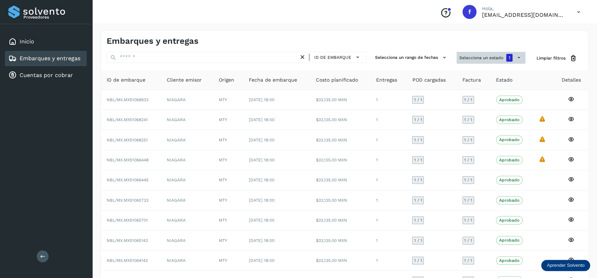
click at [480, 58] on button "Selecciona un estado 1" at bounding box center [490, 58] width 69 height 12
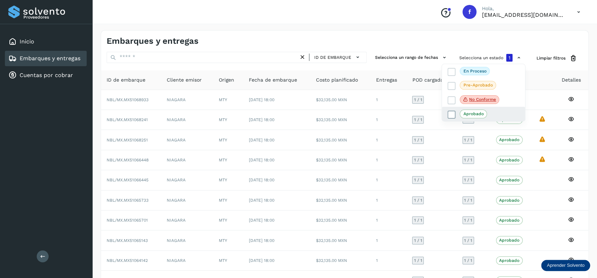
click at [449, 116] on icon at bounding box center [451, 114] width 7 height 7
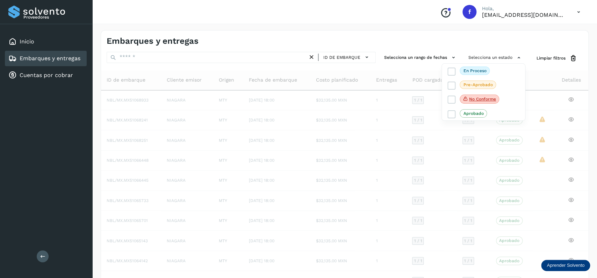
click at [208, 150] on div at bounding box center [298, 139] width 597 height 278
click at [78, 55] on link "Embarques y entregas" at bounding box center [50, 58] width 61 height 7
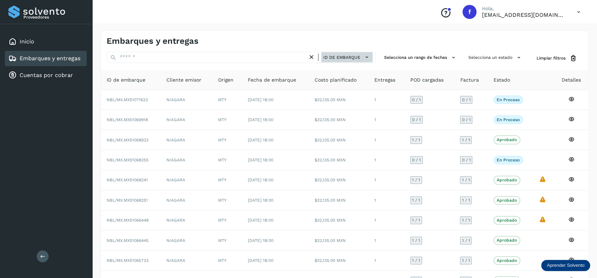
click at [323, 53] on div "ID de embarque" at bounding box center [343, 57] width 57 height 10
click at [330, 55] on span "ID de embarque" at bounding box center [341, 57] width 37 height 6
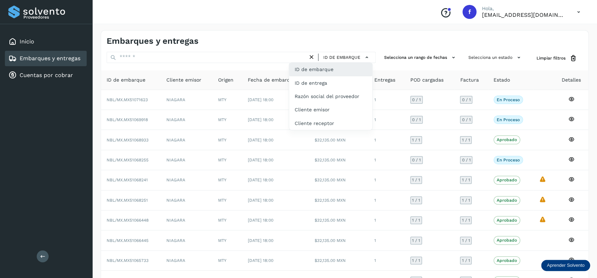
click at [346, 69] on div "ID de embarque" at bounding box center [330, 69] width 83 height 13
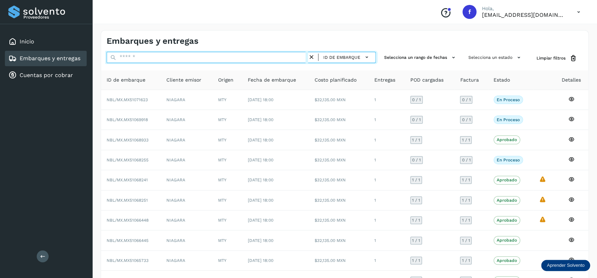
click at [271, 62] on input "text" at bounding box center [207, 57] width 201 height 11
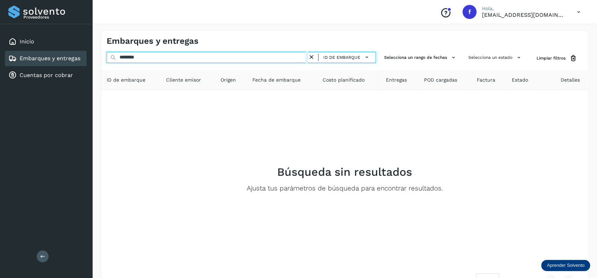
drag, startPoint x: 207, startPoint y: 58, endPoint x: 82, endPoint y: 55, distance: 124.8
click at [107, 55] on input "********" at bounding box center [207, 57] width 201 height 11
type input "********"
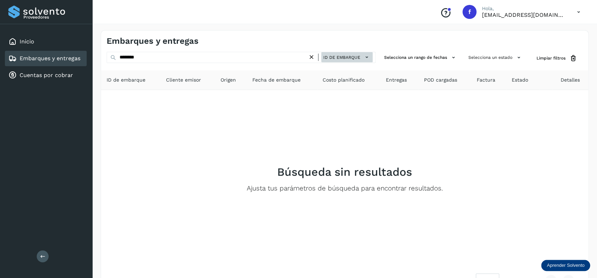
click at [353, 58] on span "ID de embarque" at bounding box center [341, 57] width 37 height 6
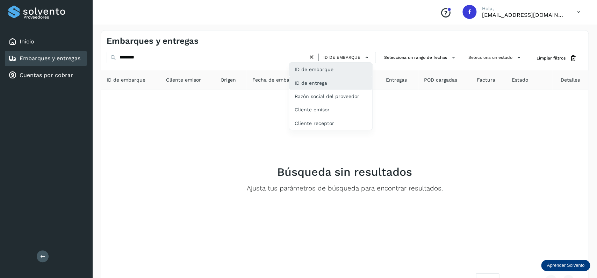
click at [341, 103] on div "ID de entrega" at bounding box center [330, 109] width 83 height 13
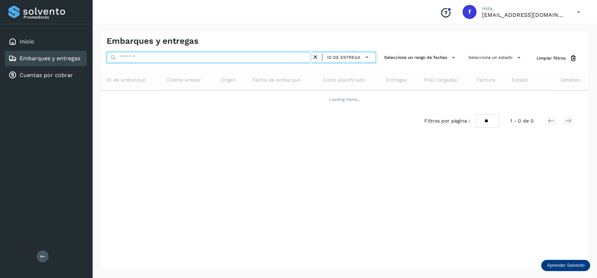
click at [211, 62] on input "text" at bounding box center [209, 57] width 205 height 11
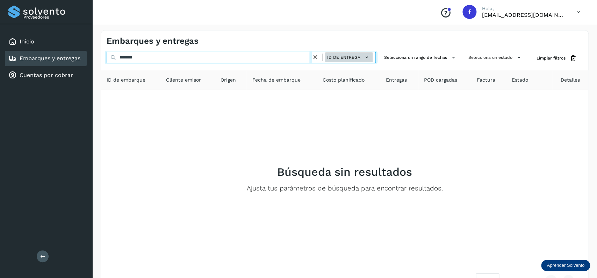
type input "*******"
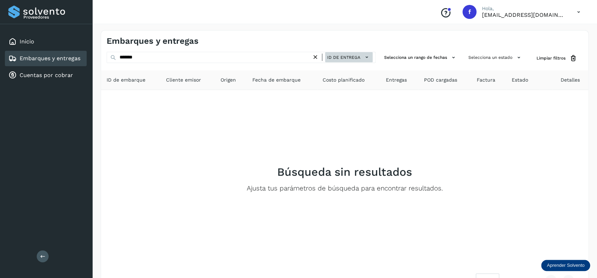
click at [340, 56] on span "ID de entrega" at bounding box center [343, 57] width 33 height 6
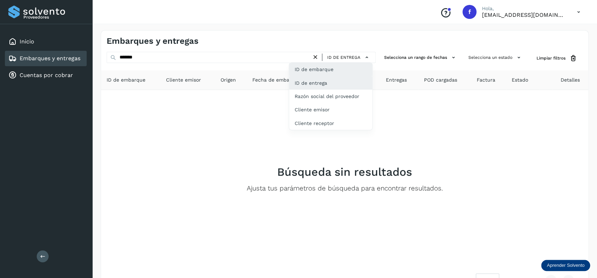
click at [332, 89] on div "ID de embarque" at bounding box center [330, 95] width 83 height 13
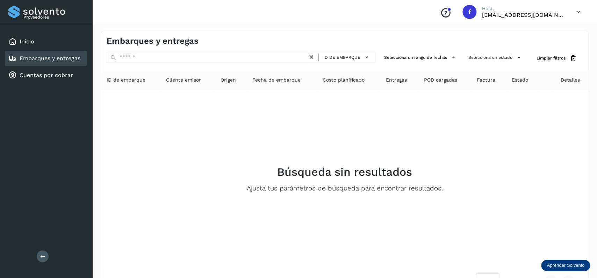
click at [380, 71] on th "Costo planificado" at bounding box center [399, 80] width 38 height 20
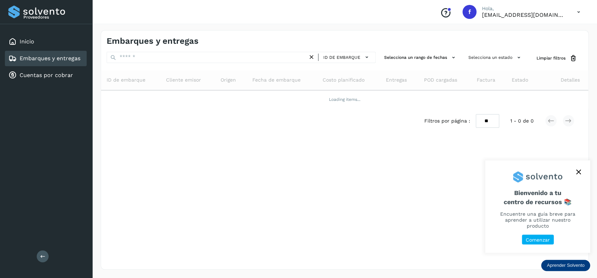
click at [71, 56] on link "Embarques y entregas" at bounding box center [50, 58] width 61 height 7
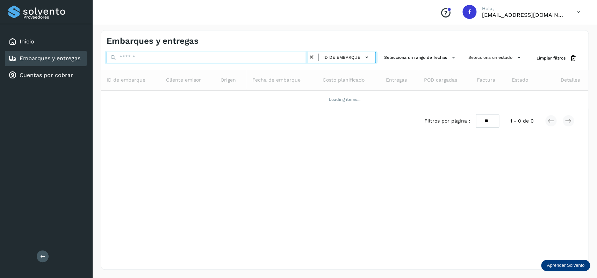
click at [230, 58] on input "text" at bounding box center [207, 57] width 201 height 11
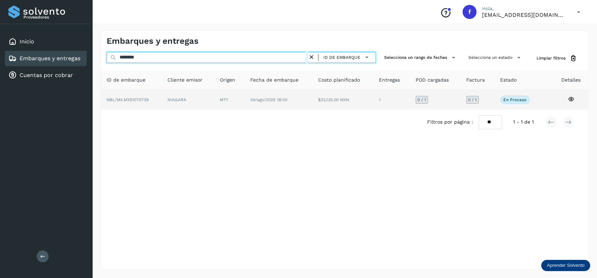
type input "********"
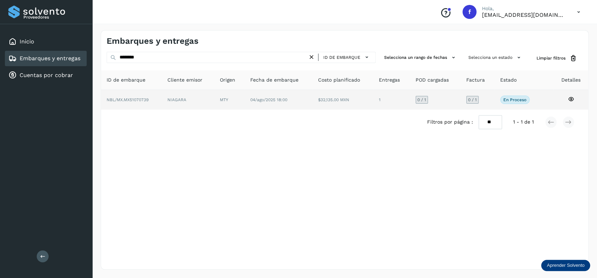
click at [272, 100] on span "[DATE] 18:00" at bounding box center [268, 99] width 37 height 5
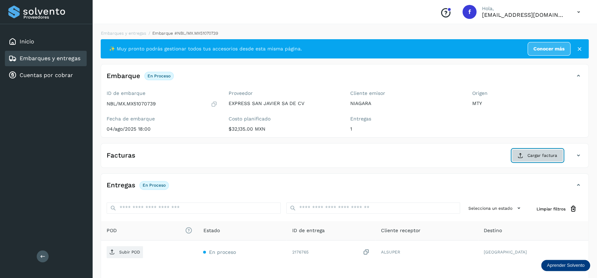
click at [561, 155] on button "Cargar factura" at bounding box center [537, 155] width 51 height 13
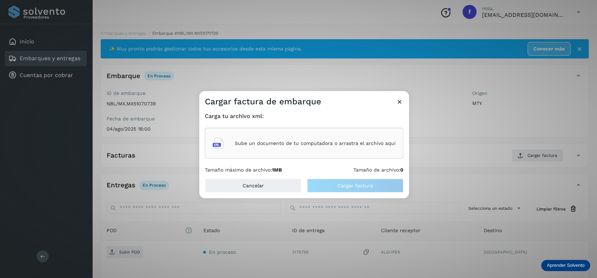
click at [334, 148] on div "Sube un documento de tu computadora o arrastra el archivo aquí" at bounding box center [303, 143] width 183 height 19
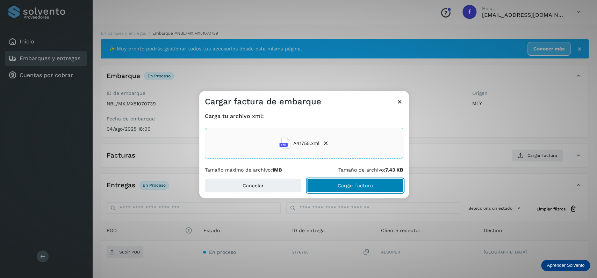
click at [348, 188] on span "Cargar factura" at bounding box center [355, 185] width 35 height 5
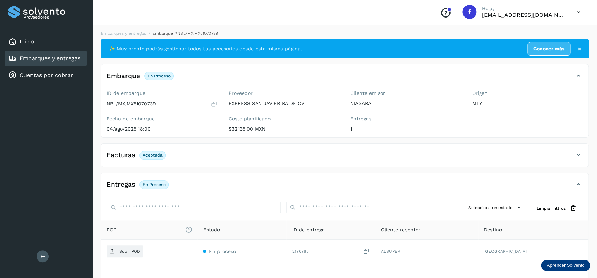
scroll to position [55, 0]
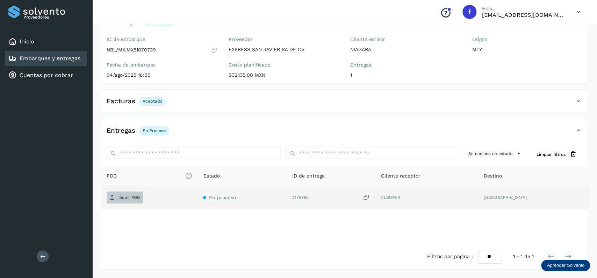
click at [136, 192] on span "Subir POD" at bounding box center [125, 197] width 36 height 11
click at [80, 49] on div "Inicio Embarques y entregas Cuentas por cobrar" at bounding box center [46, 58] width 92 height 69
click at [78, 52] on div "Embarques y entregas" at bounding box center [46, 58] width 82 height 15
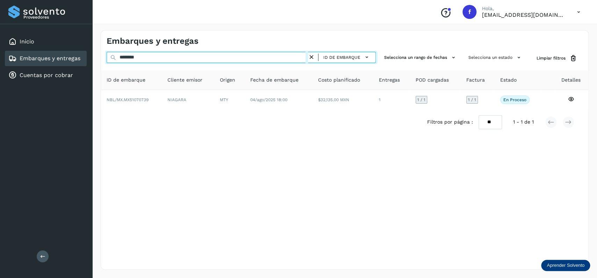
drag, startPoint x: 165, startPoint y: 58, endPoint x: 66, endPoint y: 57, distance: 99.3
click at [107, 57] on input "********" at bounding box center [207, 57] width 201 height 11
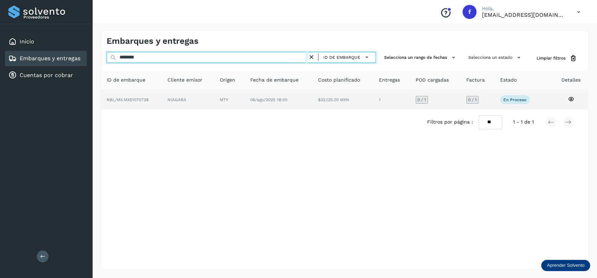
type input "********"
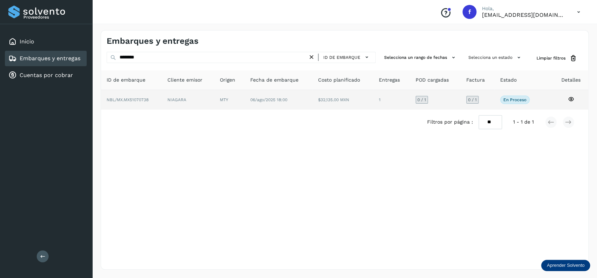
click at [312, 103] on td "[DATE] 18:00" at bounding box center [342, 100] width 61 height 20
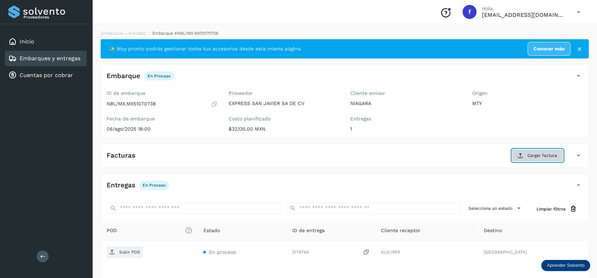
click at [512, 157] on button "Cargar factura" at bounding box center [537, 155] width 51 height 13
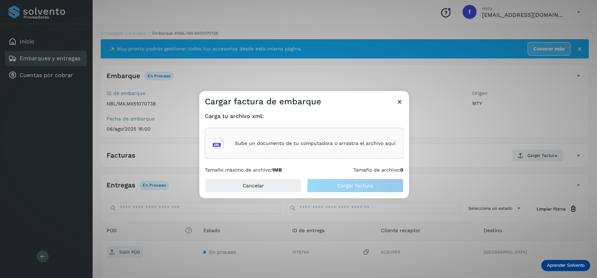
click at [373, 150] on div "Sube un documento de tu computadora o arrastra el archivo aquí" at bounding box center [303, 143] width 183 height 19
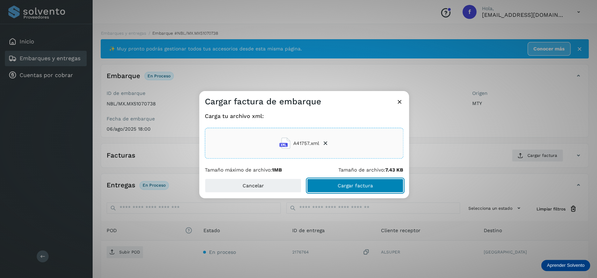
click at [350, 192] on button "Cargar factura" at bounding box center [355, 185] width 96 height 14
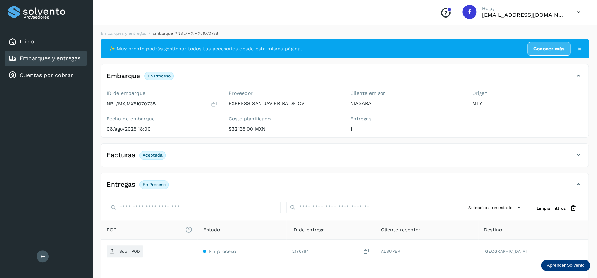
scroll to position [55, 0]
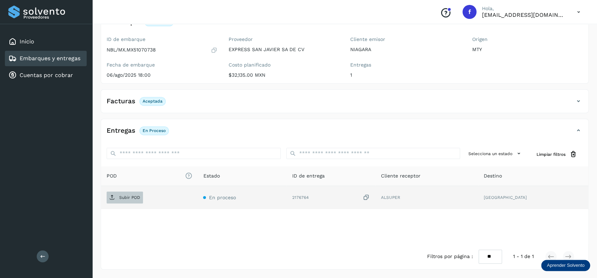
click at [136, 194] on span "Subir POD" at bounding box center [125, 197] width 36 height 11
click at [51, 56] on link "Embarques y entregas" at bounding box center [50, 58] width 61 height 7
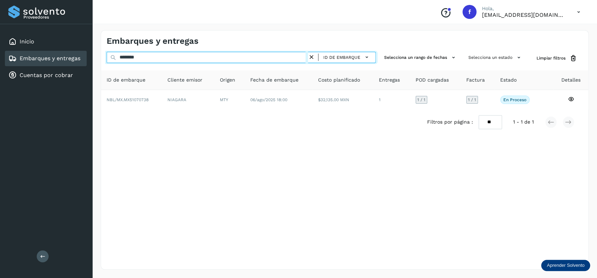
drag, startPoint x: 155, startPoint y: 62, endPoint x: 73, endPoint y: 62, distance: 81.4
click at [107, 62] on input "********" at bounding box center [207, 57] width 201 height 11
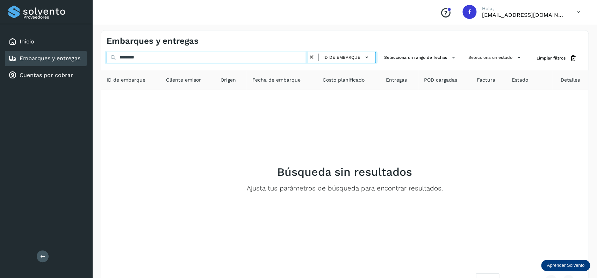
drag, startPoint x: 246, startPoint y: 56, endPoint x: 111, endPoint y: 56, distance: 134.6
click at [111, 56] on input "********" at bounding box center [207, 57] width 201 height 11
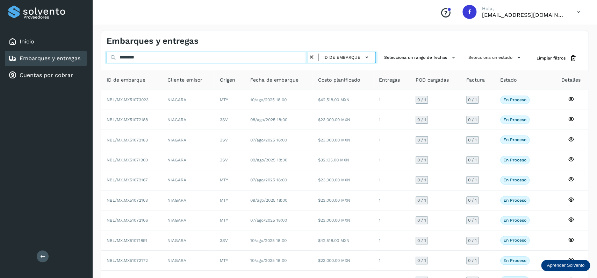
type input "********"
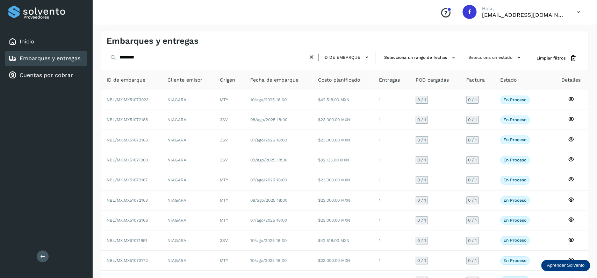
click at [312, 57] on icon at bounding box center [311, 56] width 7 height 7
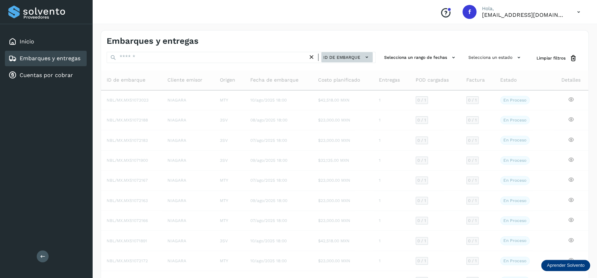
click at [352, 58] on span "ID de embarque" at bounding box center [341, 57] width 37 height 6
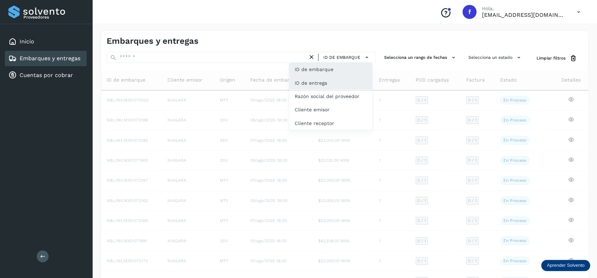
click at [342, 103] on div "ID de entrega" at bounding box center [330, 109] width 83 height 13
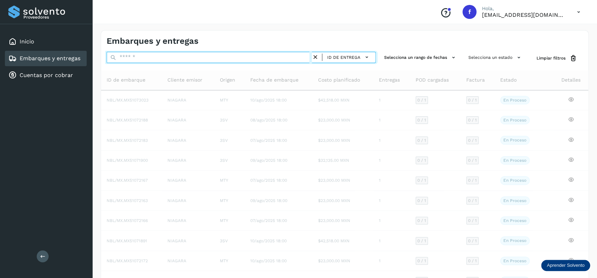
click at [172, 57] on input "text" at bounding box center [209, 57] width 205 height 11
type input "******"
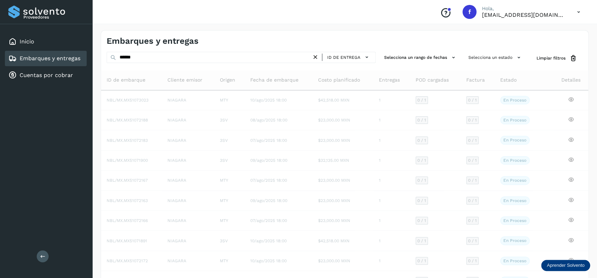
click at [313, 55] on icon at bounding box center [315, 56] width 7 height 7
click at [79, 57] on link "Embarques y entregas" at bounding box center [50, 58] width 61 height 7
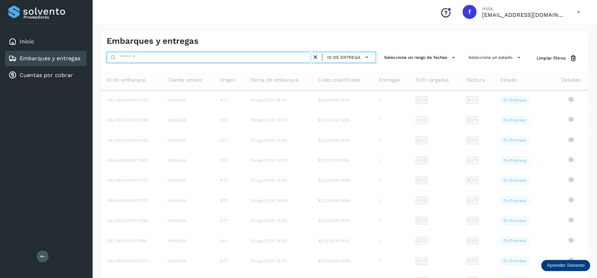
click at [165, 52] on input "text" at bounding box center [209, 57] width 205 height 11
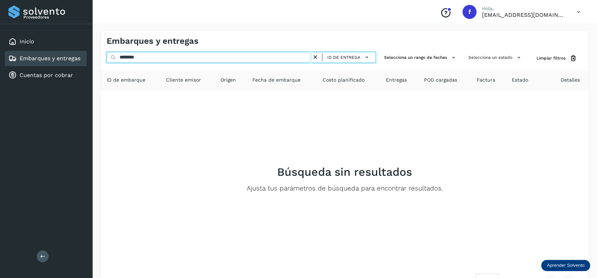
type input "********"
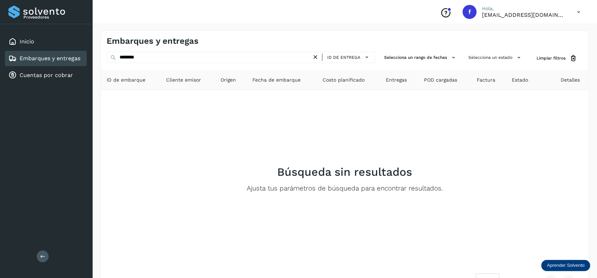
click at [68, 61] on div "Embarques y entregas" at bounding box center [44, 58] width 72 height 8
click at [347, 53] on button "ID de entrega" at bounding box center [349, 57] width 48 height 10
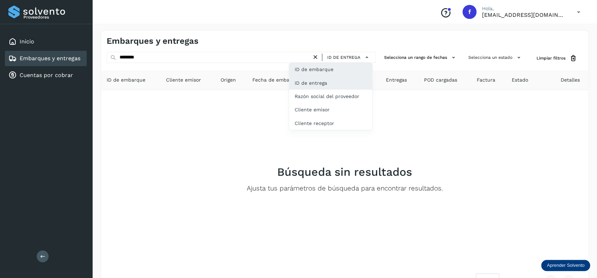
click at [349, 89] on div "ID de embarque" at bounding box center [330, 95] width 83 height 13
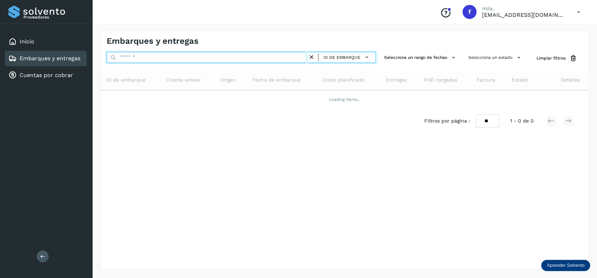
click at [134, 58] on input "text" at bounding box center [207, 57] width 201 height 11
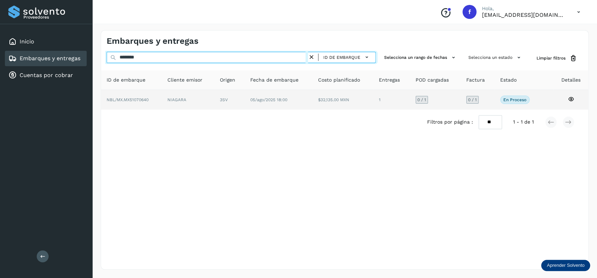
type input "********"
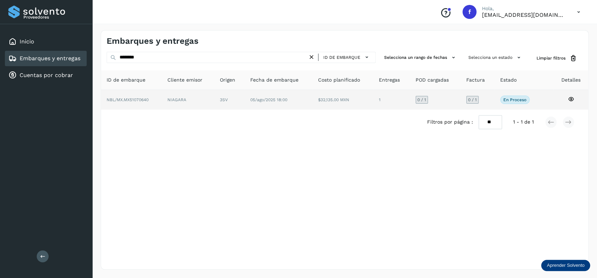
click at [312, 107] on td "05/ago/2025 18:00" at bounding box center [342, 100] width 61 height 20
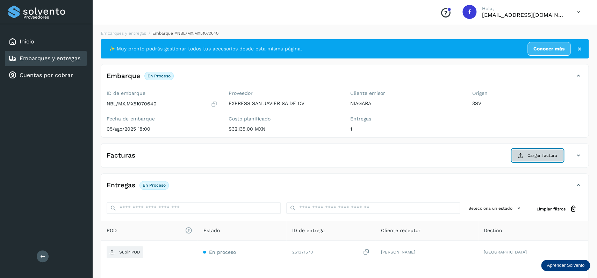
click at [520, 157] on icon at bounding box center [521, 155] width 6 height 6
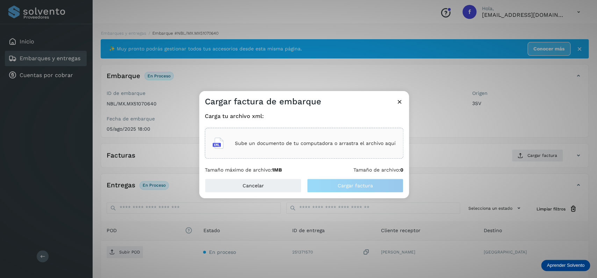
click at [312, 143] on p "Sube un documento de tu computadora o arrastra el archivo aquí" at bounding box center [315, 143] width 161 height 6
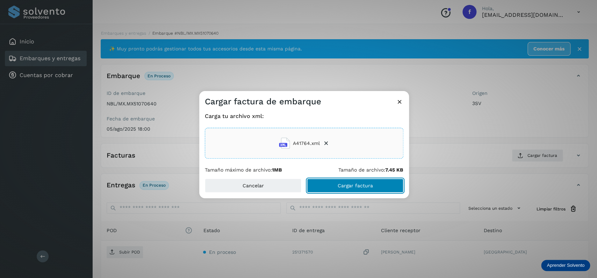
click at [338, 191] on button "Cargar factura" at bounding box center [355, 185] width 96 height 14
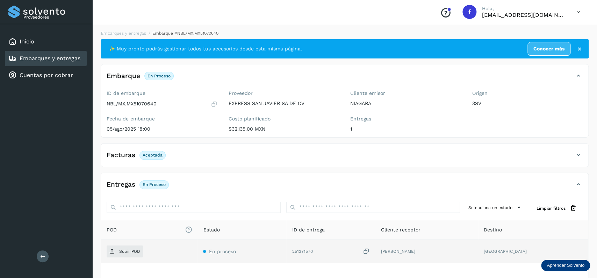
scroll to position [55, 0]
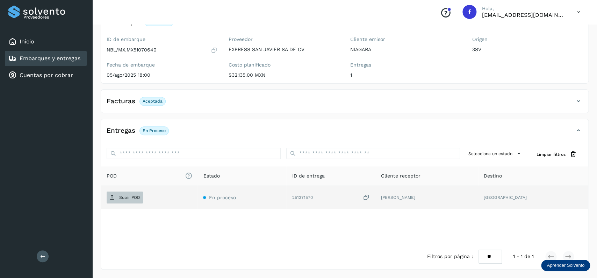
click at [133, 201] on span "Subir POD" at bounding box center [125, 197] width 36 height 11
click at [65, 59] on link "Embarques y entregas" at bounding box center [50, 58] width 61 height 7
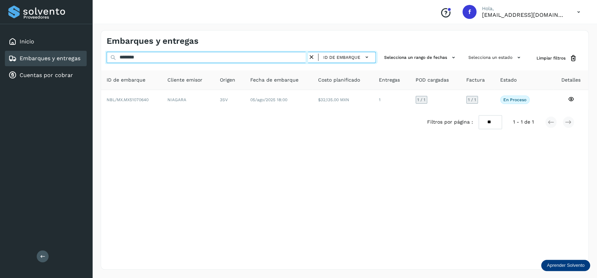
drag, startPoint x: 173, startPoint y: 60, endPoint x: 52, endPoint y: 63, distance: 120.6
click at [107, 63] on input "********" at bounding box center [207, 57] width 201 height 11
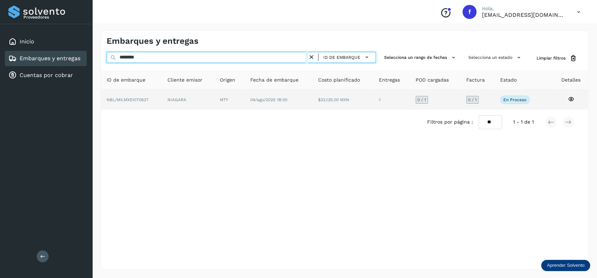
type input "********"
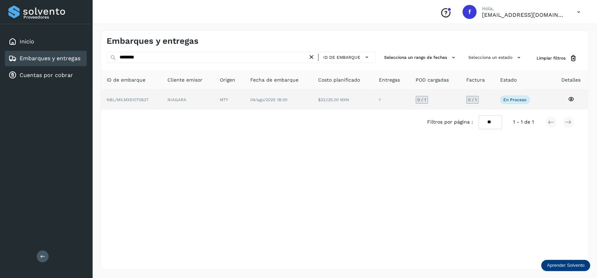
click at [373, 103] on td "$32,135.00 MXN" at bounding box center [391, 100] width 37 height 20
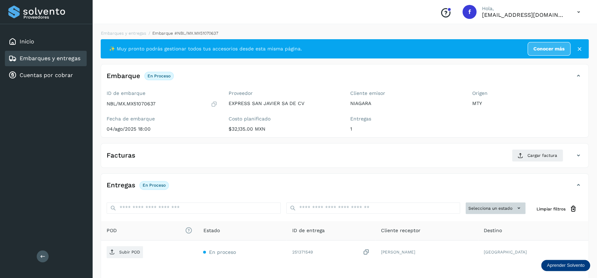
scroll to position [55, 0]
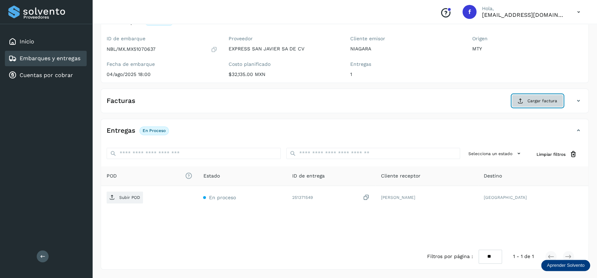
click at [539, 104] on button "Cargar factura" at bounding box center [537, 100] width 51 height 13
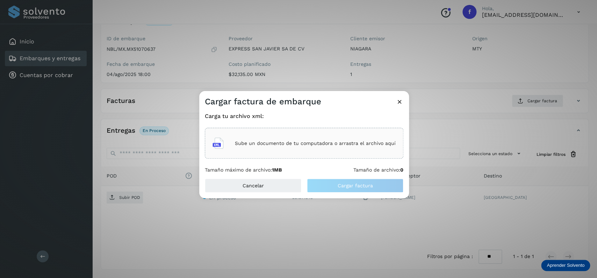
click at [328, 134] on div "Sube un documento de tu computadora o arrastra el archivo aquí" at bounding box center [304, 143] width 199 height 31
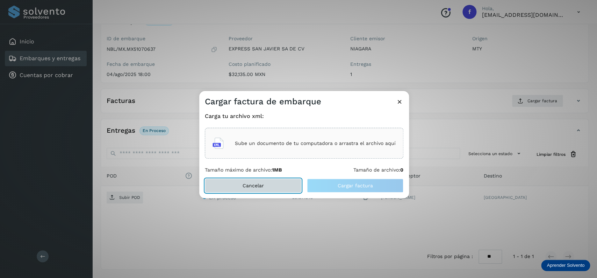
click at [282, 183] on button "Cancelar" at bounding box center [253, 185] width 96 height 14
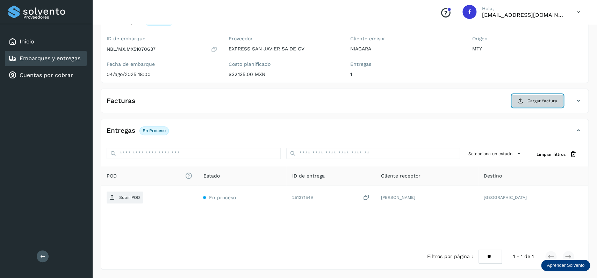
click at [534, 100] on span "Cargar factura" at bounding box center [542, 101] width 30 height 6
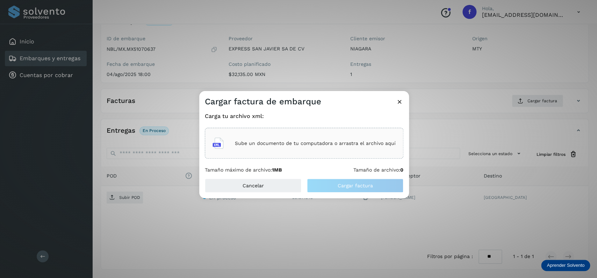
click at [284, 140] on div "Sube un documento de tu computadora o arrastra el archivo aquí" at bounding box center [303, 143] width 183 height 19
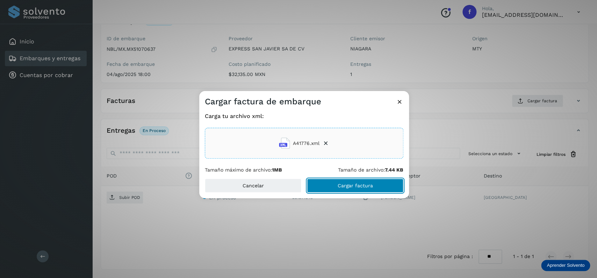
click at [343, 180] on button "Cargar factura" at bounding box center [355, 185] width 96 height 14
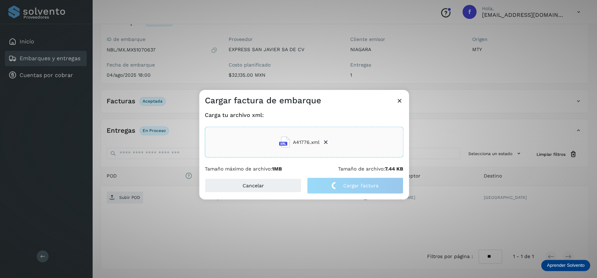
scroll to position [55, 0]
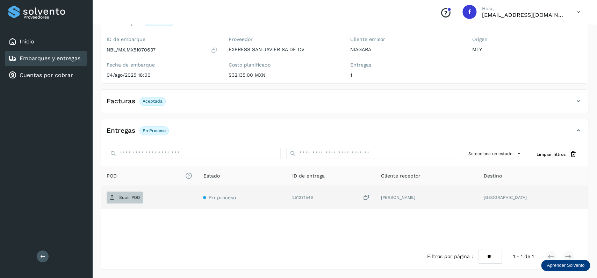
click at [119, 192] on span "Subir POD" at bounding box center [125, 197] width 36 height 11
click at [74, 56] on link "Embarques y entregas" at bounding box center [50, 58] width 61 height 7
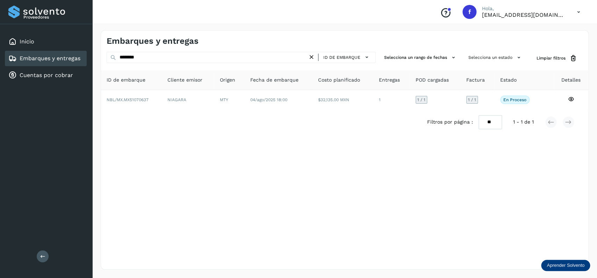
click at [311, 56] on icon at bounding box center [311, 56] width 7 height 7
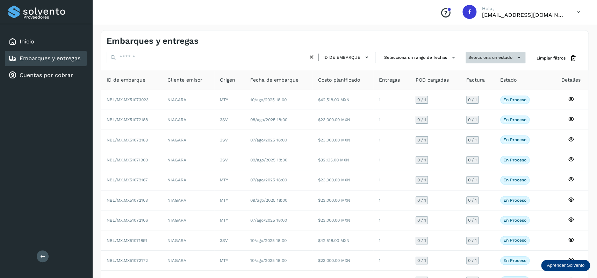
click at [504, 56] on button "Selecciona un estado" at bounding box center [496, 58] width 60 height 12
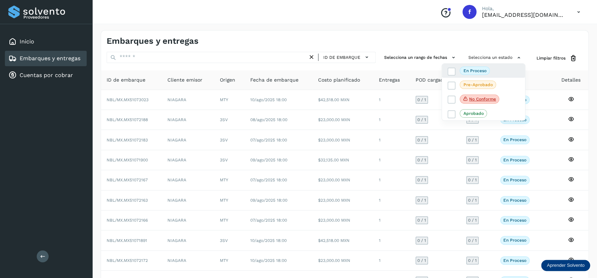
click at [454, 92] on div "En proceso" at bounding box center [483, 99] width 83 height 15
click at [451, 68] on icon at bounding box center [451, 71] width 7 height 7
click at [273, 175] on div at bounding box center [298, 139] width 597 height 278
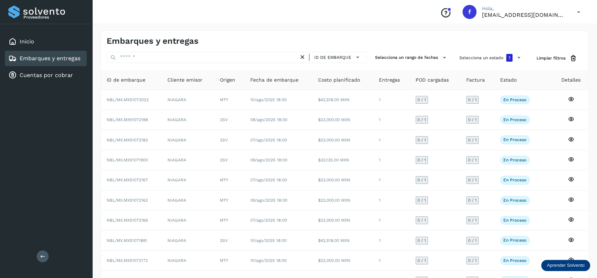
click at [304, 143] on td "[DATE] 18:00" at bounding box center [279, 140] width 68 height 20
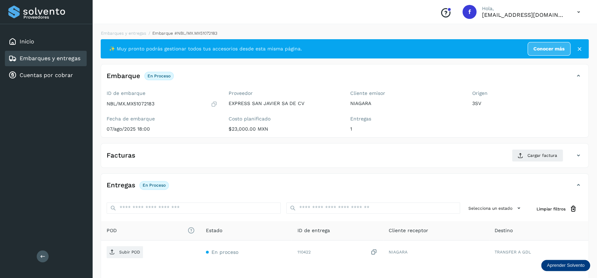
click at [77, 58] on link "Embarques y entregas" at bounding box center [50, 58] width 61 height 7
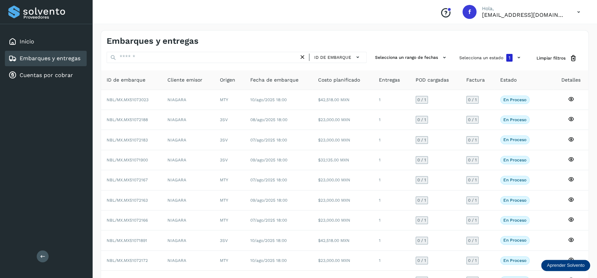
click at [481, 64] on div "Selecciona un estado 1" at bounding box center [490, 58] width 69 height 13
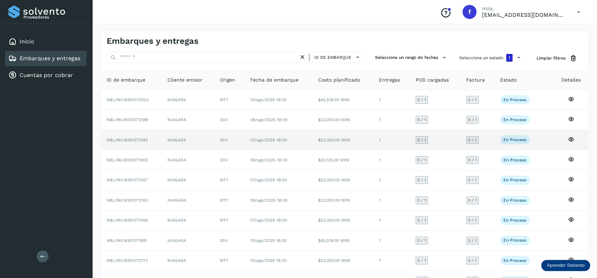
scroll to position [49, 0]
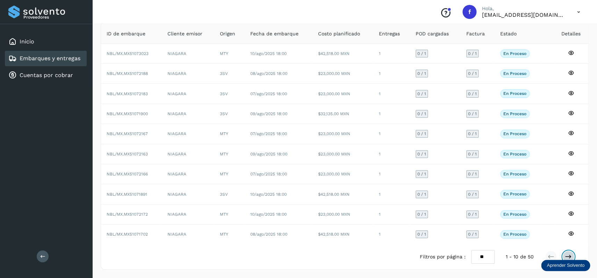
click at [568, 257] on icon at bounding box center [568, 256] width 7 height 7
click at [571, 255] on icon at bounding box center [568, 256] width 7 height 7
click at [566, 253] on icon at bounding box center [568, 256] width 7 height 7
click at [550, 257] on icon at bounding box center [550, 256] width 7 height 7
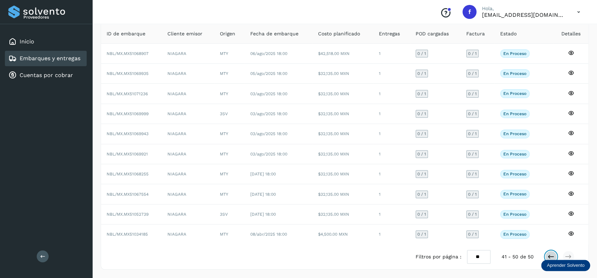
click at [550, 257] on icon at bounding box center [550, 256] width 7 height 7
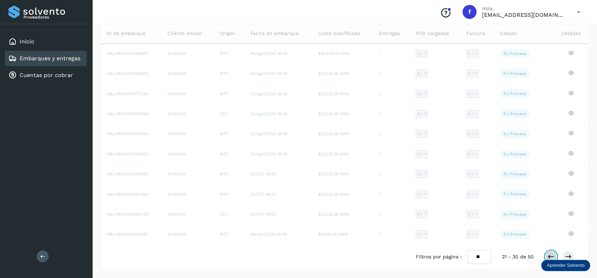
click at [550, 257] on icon at bounding box center [550, 256] width 7 height 7
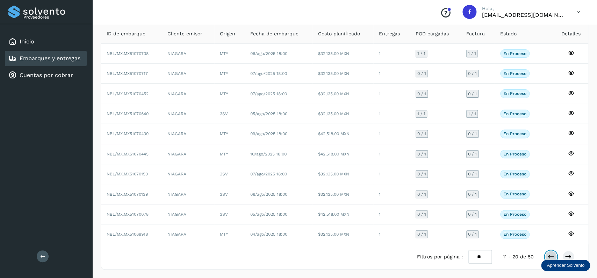
click at [550, 257] on icon at bounding box center [550, 256] width 7 height 7
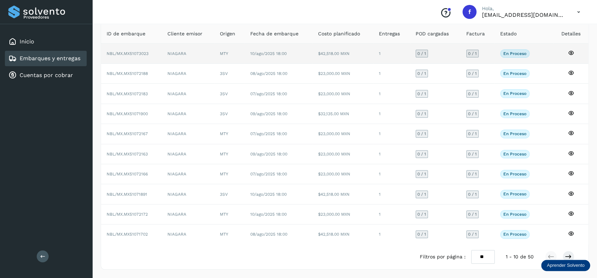
scroll to position [0, 0]
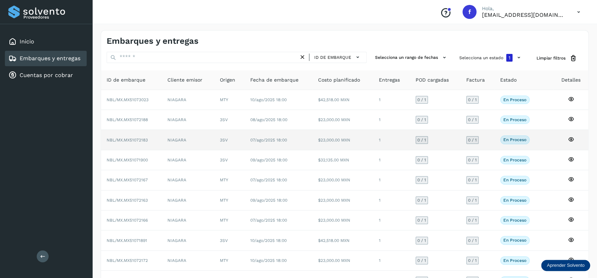
click at [362, 142] on td "$23,000.00 MXN" at bounding box center [342, 140] width 61 height 20
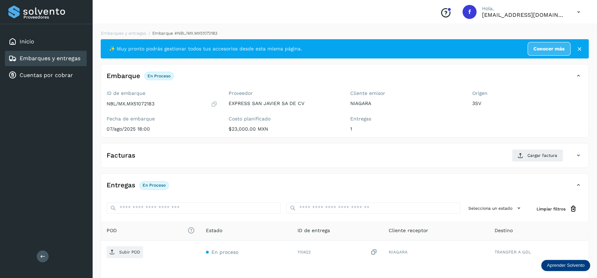
scroll to position [55, 0]
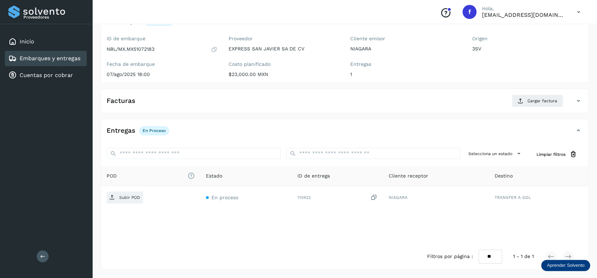
click at [78, 59] on link "Embarques y entregas" at bounding box center [50, 58] width 61 height 7
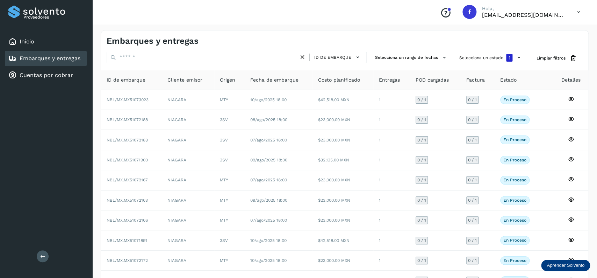
click at [48, 255] on button at bounding box center [43, 256] width 12 height 12
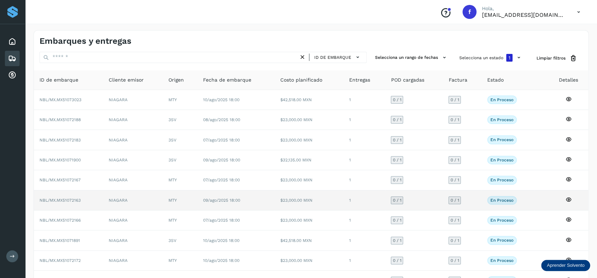
scroll to position [49, 0]
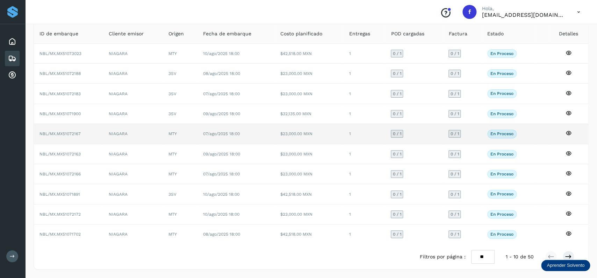
click at [313, 131] on td "$23,000.00 MXN" at bounding box center [308, 134] width 69 height 20
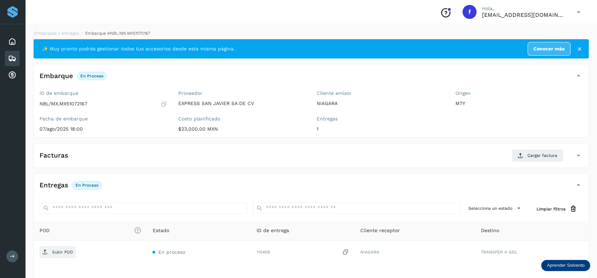
click at [10, 58] on icon at bounding box center [12, 58] width 8 height 8
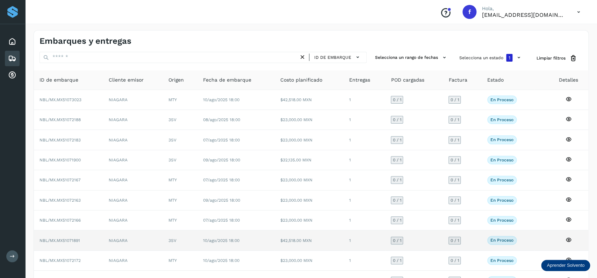
scroll to position [49, 0]
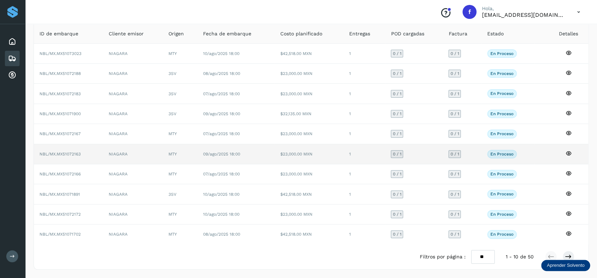
click at [302, 153] on td "$23,000.00 MXN" at bounding box center [308, 154] width 69 height 20
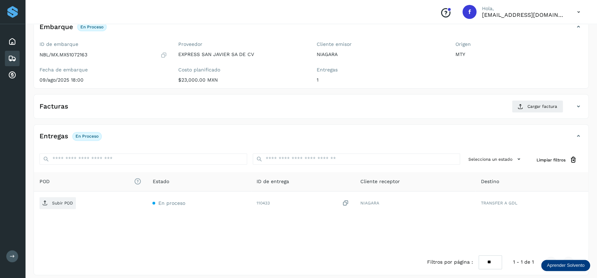
click at [14, 56] on icon at bounding box center [12, 58] width 8 height 8
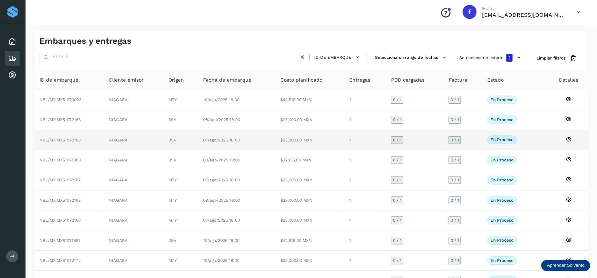
scroll to position [49, 0]
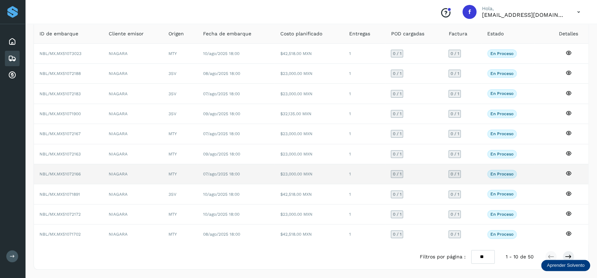
click at [218, 174] on span "[DATE] 18:00" at bounding box center [221, 173] width 37 height 5
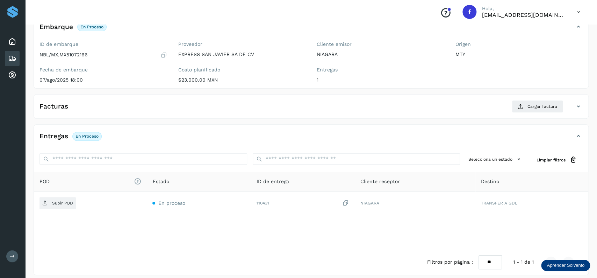
scroll to position [55, 0]
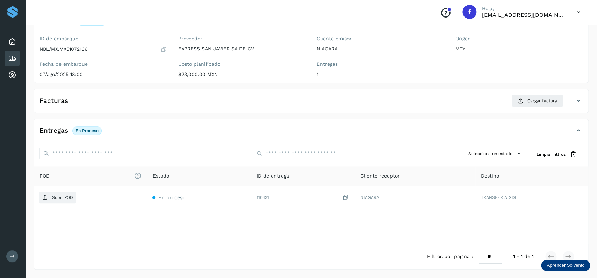
click at [10, 58] on icon at bounding box center [12, 58] width 8 height 8
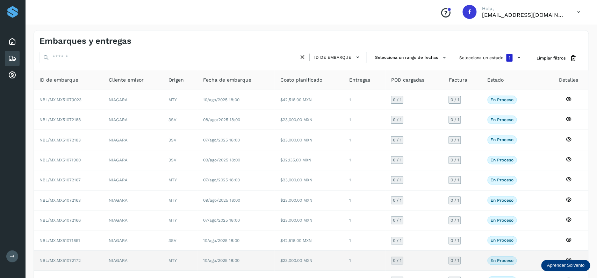
scroll to position [49, 0]
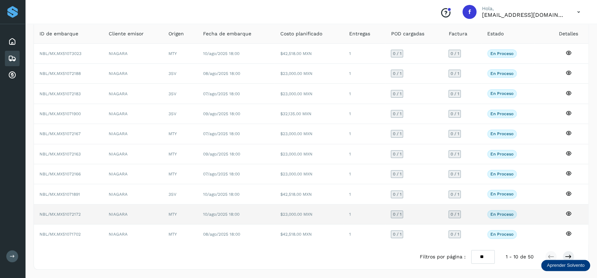
click at [290, 208] on td "$23,000.00 MXN" at bounding box center [308, 214] width 69 height 20
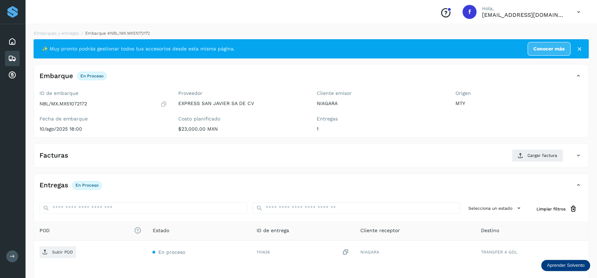
click at [11, 61] on icon at bounding box center [12, 58] width 8 height 8
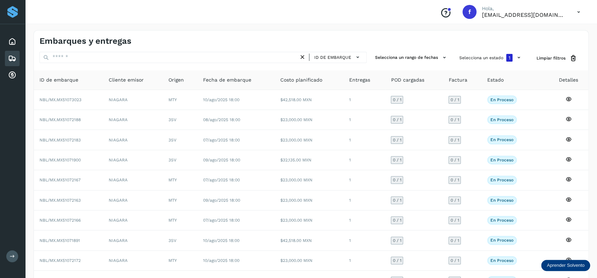
scroll to position [49, 0]
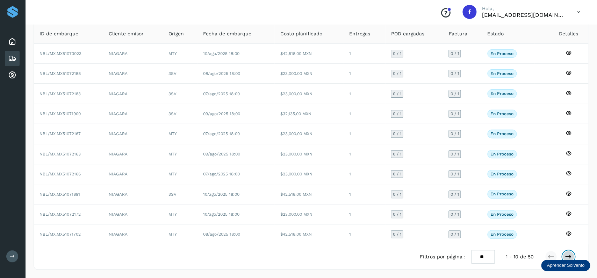
click at [569, 254] on icon at bounding box center [568, 256] width 7 height 7
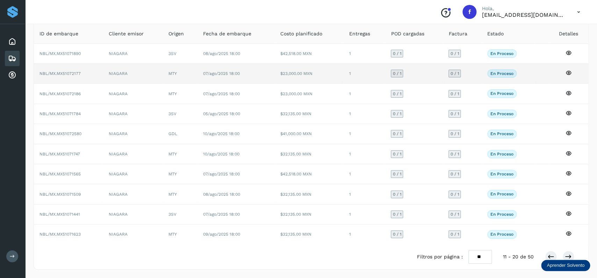
click at [259, 75] on td "[DATE] 18:00" at bounding box center [235, 74] width 77 height 20
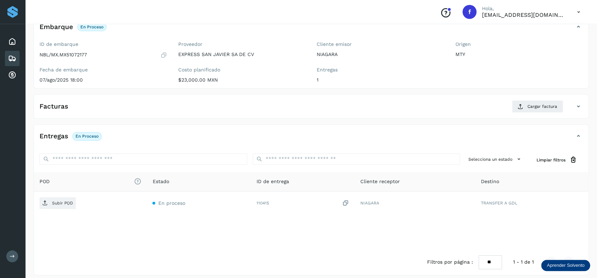
click at [7, 53] on div "Embarques y entregas" at bounding box center [12, 58] width 15 height 15
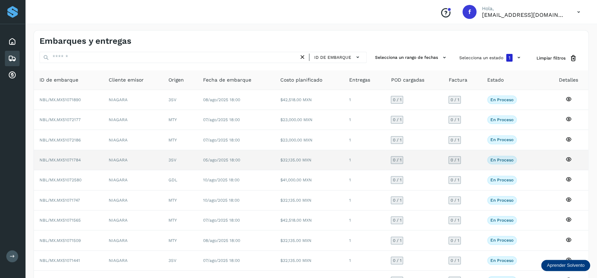
scroll to position [49, 0]
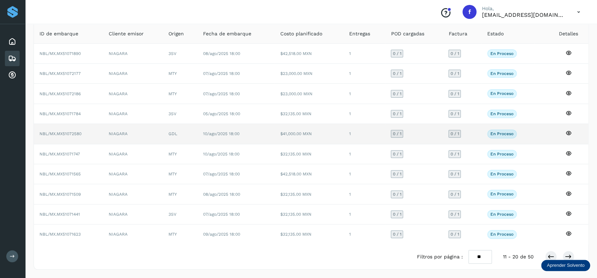
click at [185, 134] on td "GDL" at bounding box center [180, 134] width 35 height 20
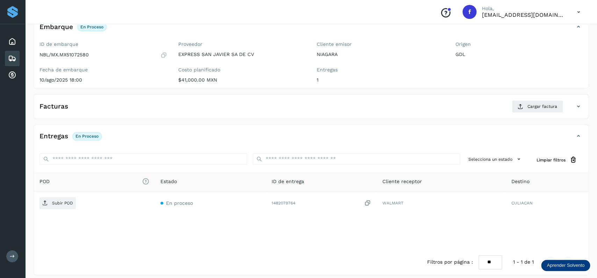
click at [9, 53] on div "Embarques y entregas" at bounding box center [12, 58] width 15 height 15
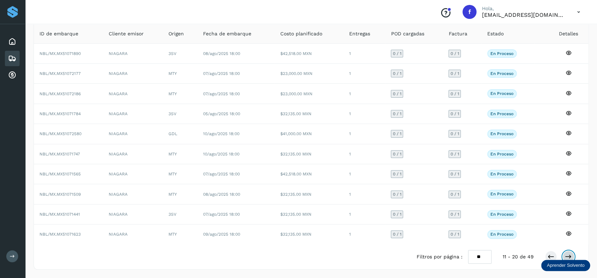
click at [567, 253] on icon at bounding box center [568, 256] width 7 height 7
click at [580, 255] on div "Filtros por página : ** ** ** 21 - 30 de 49" at bounding box center [501, 257] width 170 height 14
click at [572, 253] on button at bounding box center [568, 256] width 12 height 12
click at [550, 257] on icon at bounding box center [550, 256] width 7 height 7
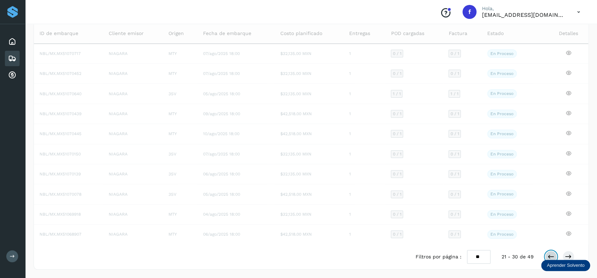
click at [550, 257] on icon at bounding box center [550, 256] width 7 height 7
